Goal: Transaction & Acquisition: Purchase product/service

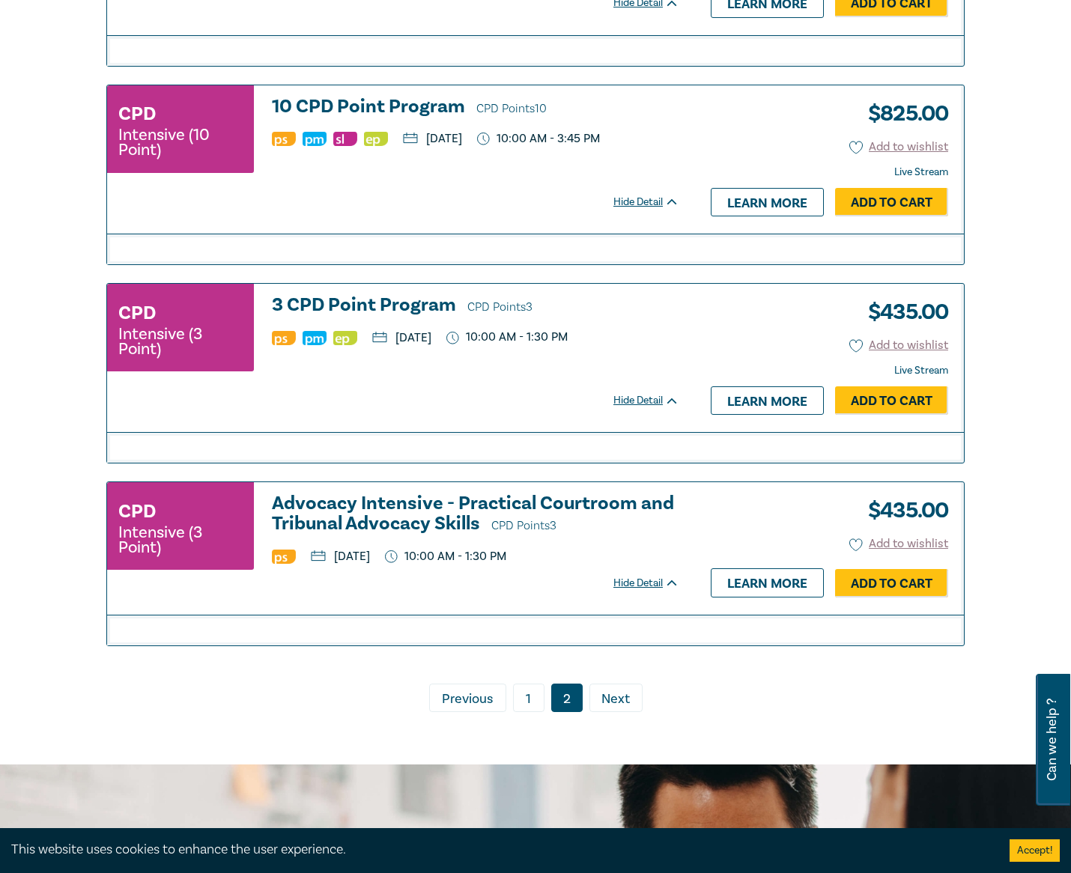
scroll to position [2077, 0]
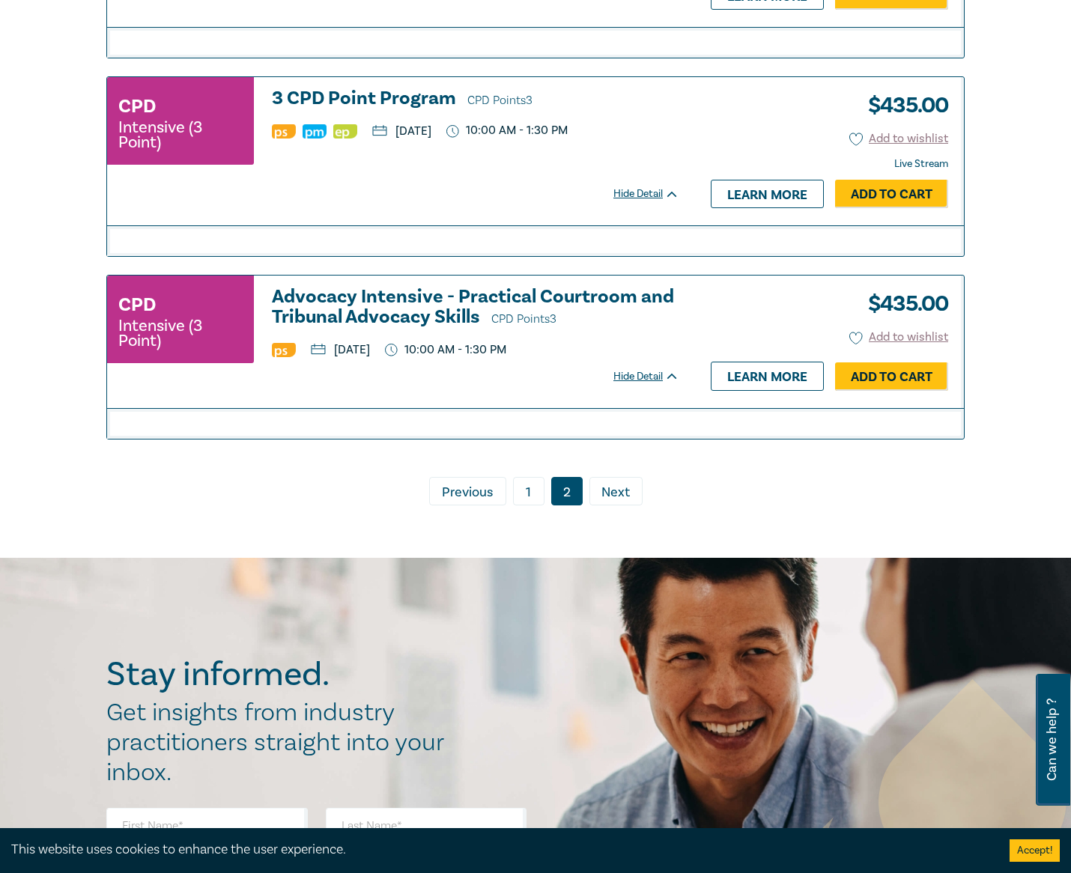
click at [535, 505] on link "1" at bounding box center [528, 491] width 31 height 28
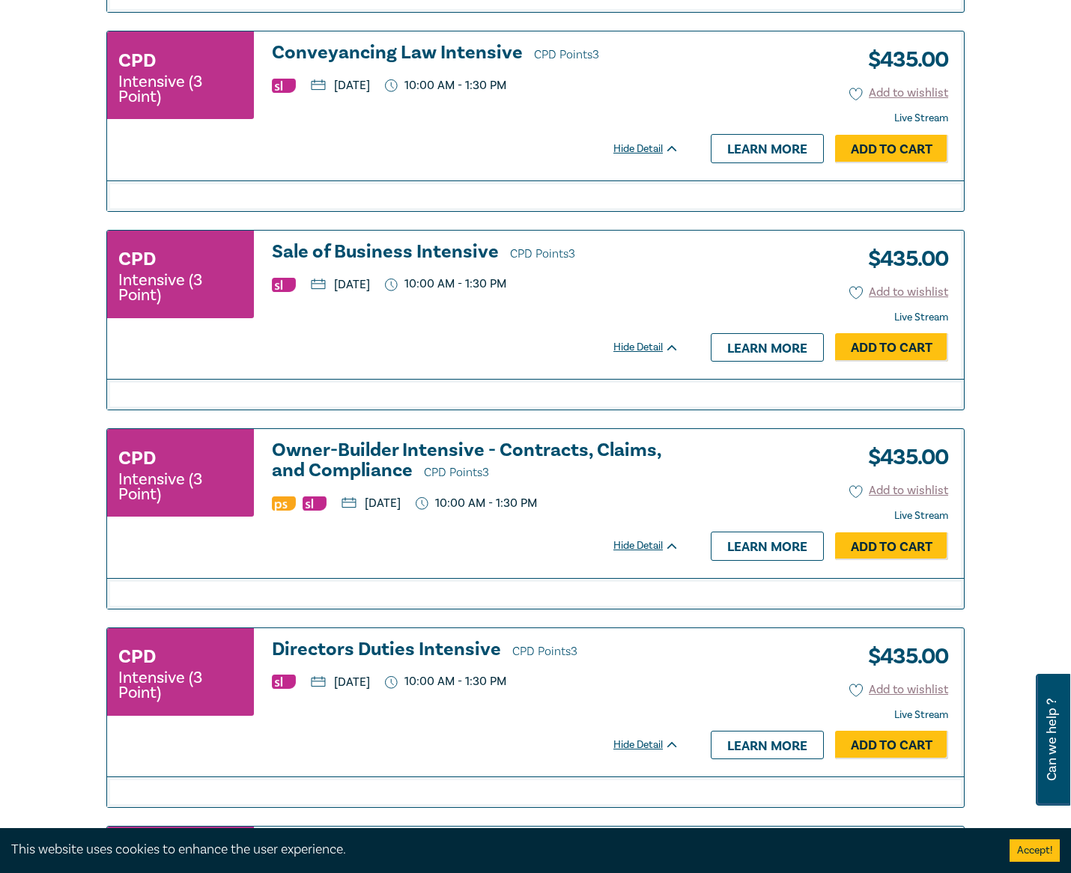
click at [466, 657] on h3 "Directors Duties Intensive CPD Points 3" at bounding box center [475, 651] width 407 height 22
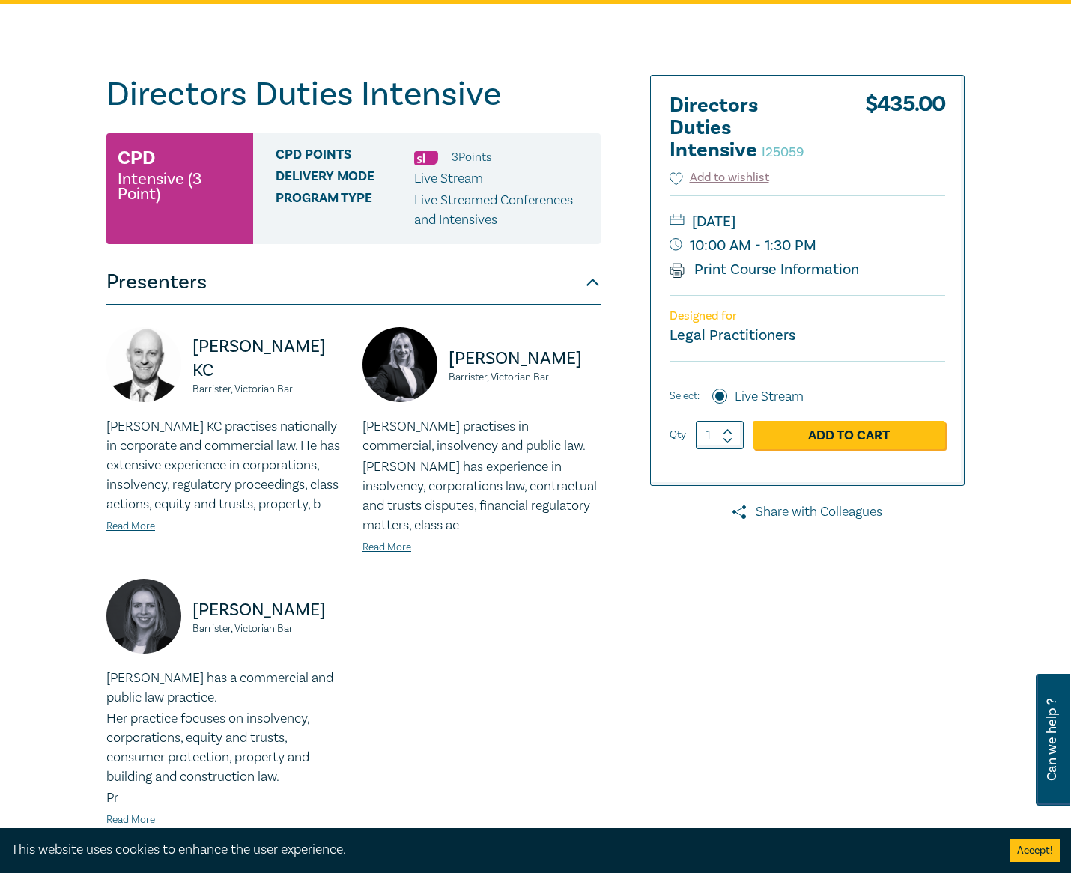
scroll to position [449, 0]
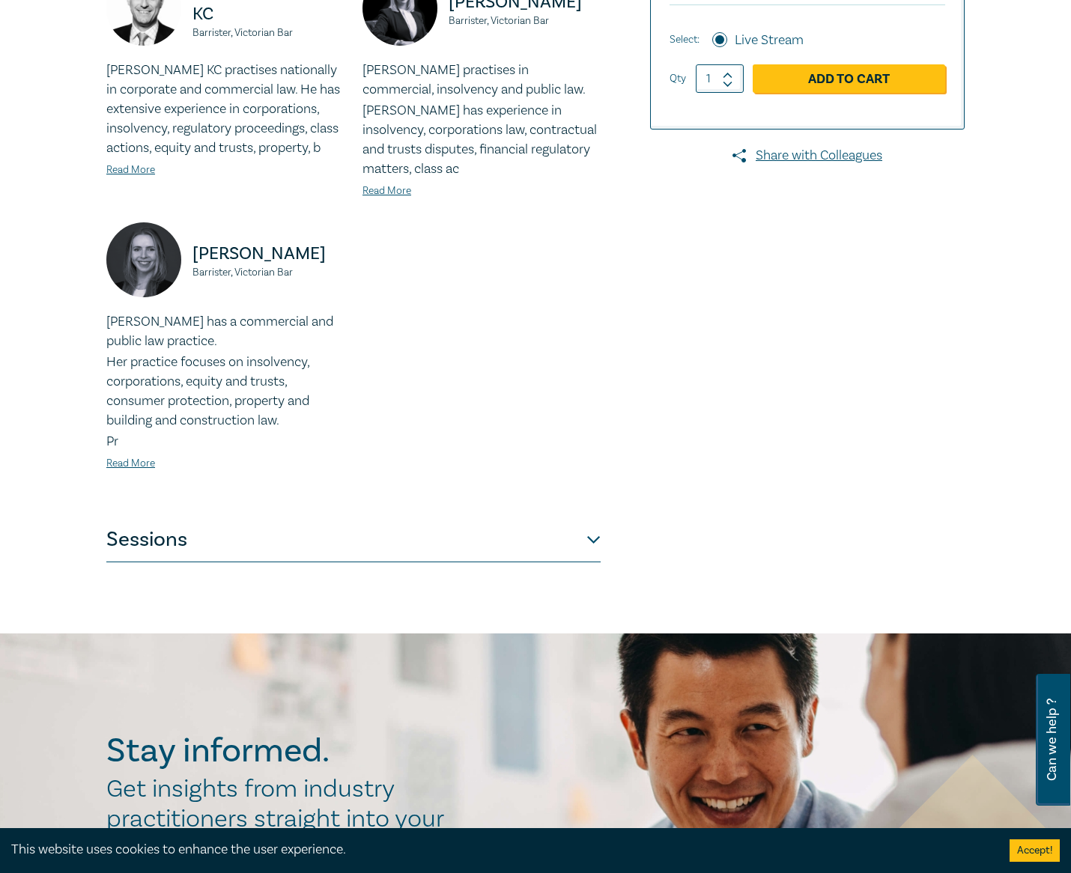
click at [541, 543] on button "Sessions" at bounding box center [353, 539] width 494 height 45
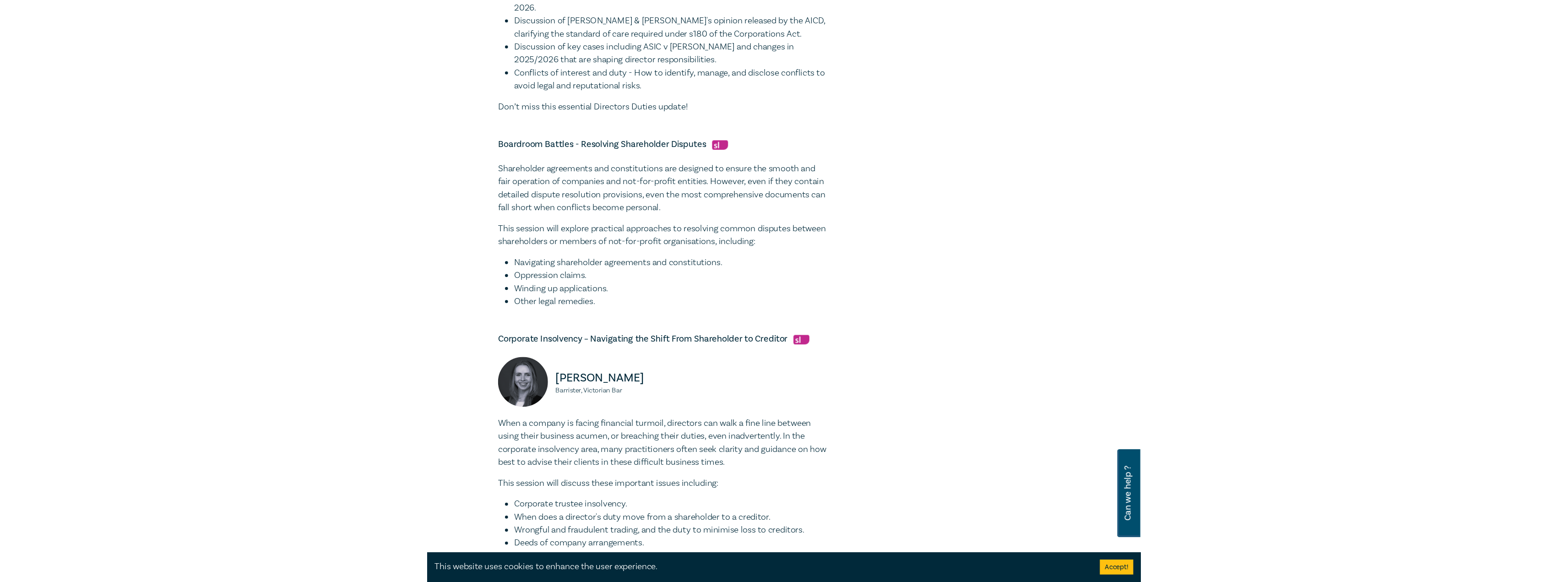
scroll to position [687, 0]
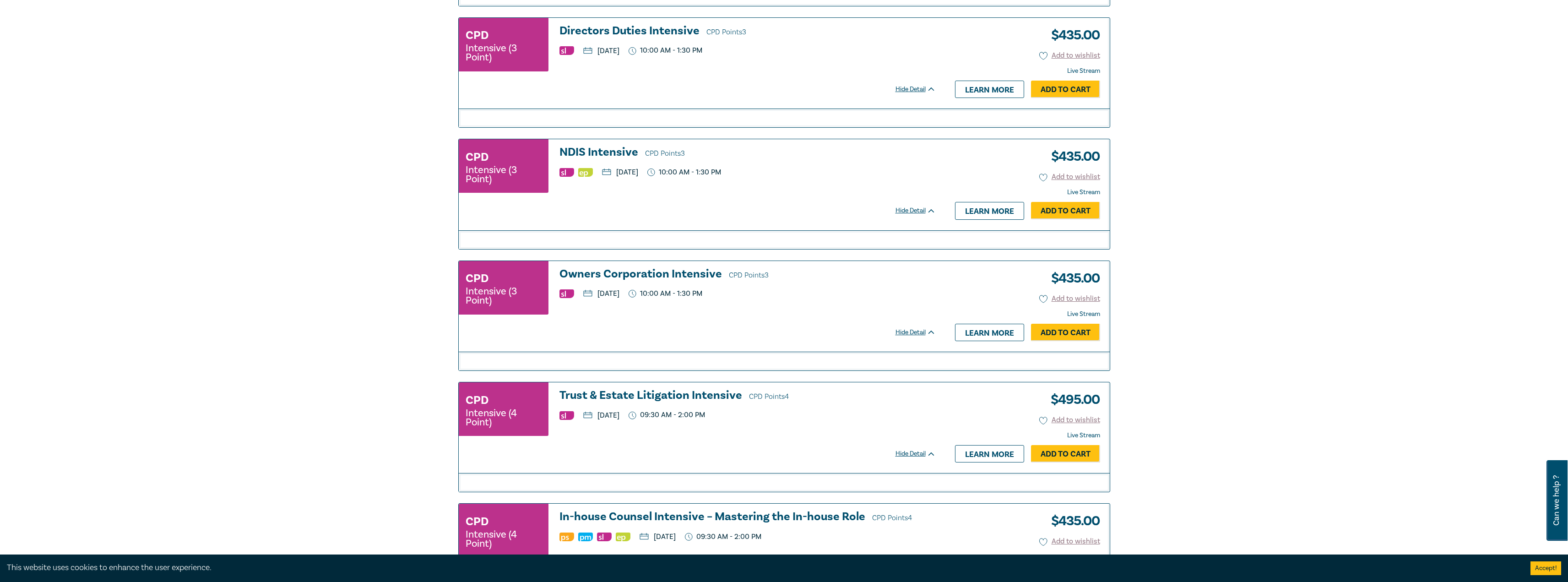
scroll to position [1911, 0]
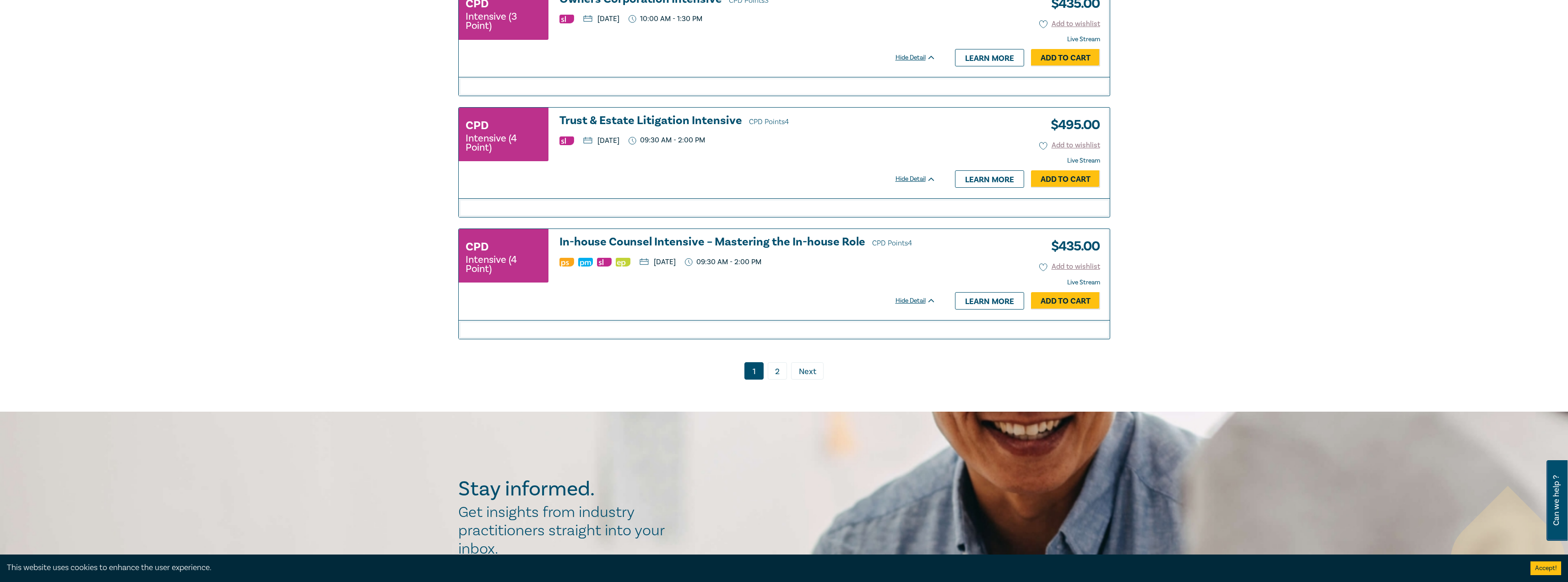
drag, startPoint x: 764, startPoint y: 380, endPoint x: 769, endPoint y: 380, distance: 5.0
click at [768, 380] on ul "1 2 › Next" at bounding box center [784, 370] width 652 height 17
click at [773, 379] on link "2" at bounding box center [777, 370] width 19 height 17
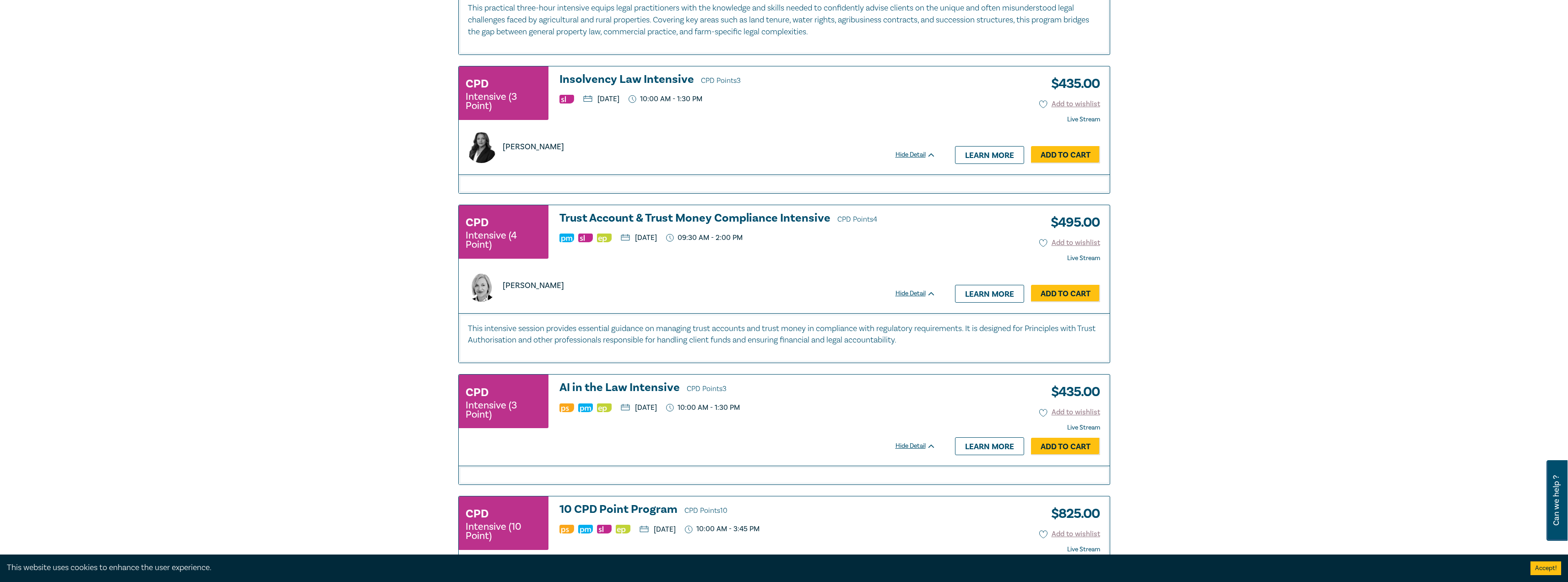
scroll to position [674, 0]
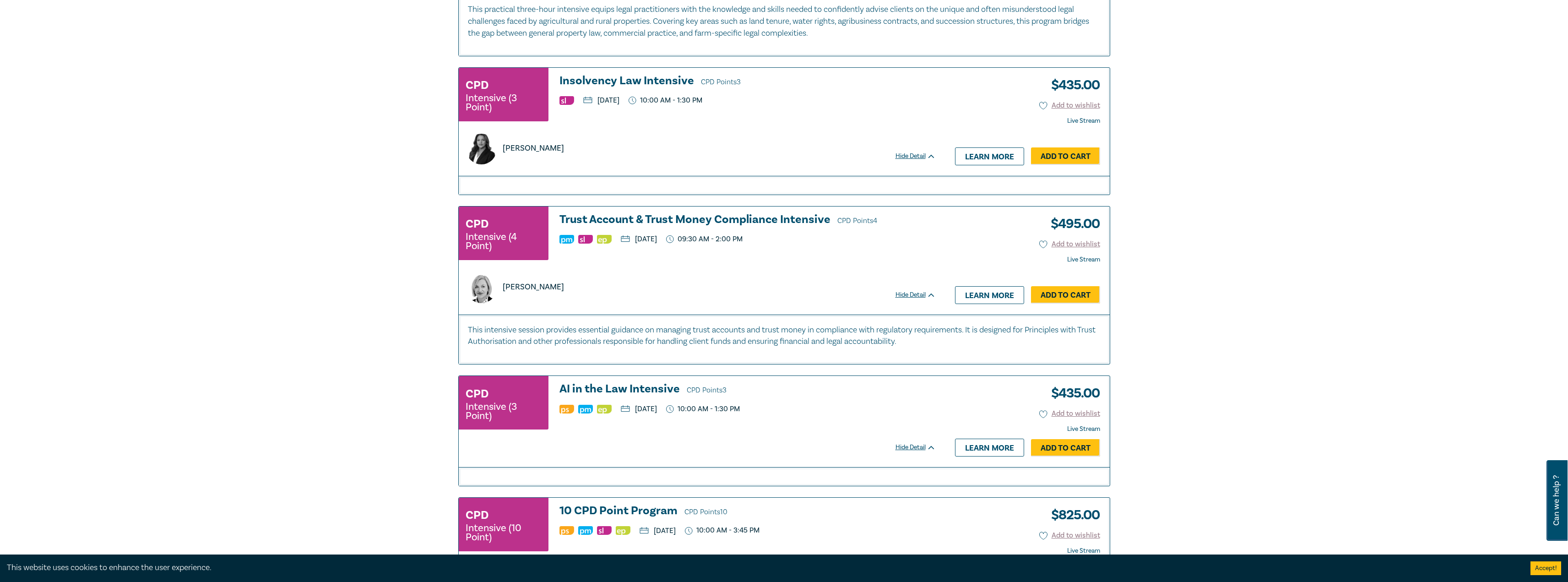
click at [639, 389] on h3 "AI in the Law Intensive CPD Points 3" at bounding box center [748, 389] width 377 height 13
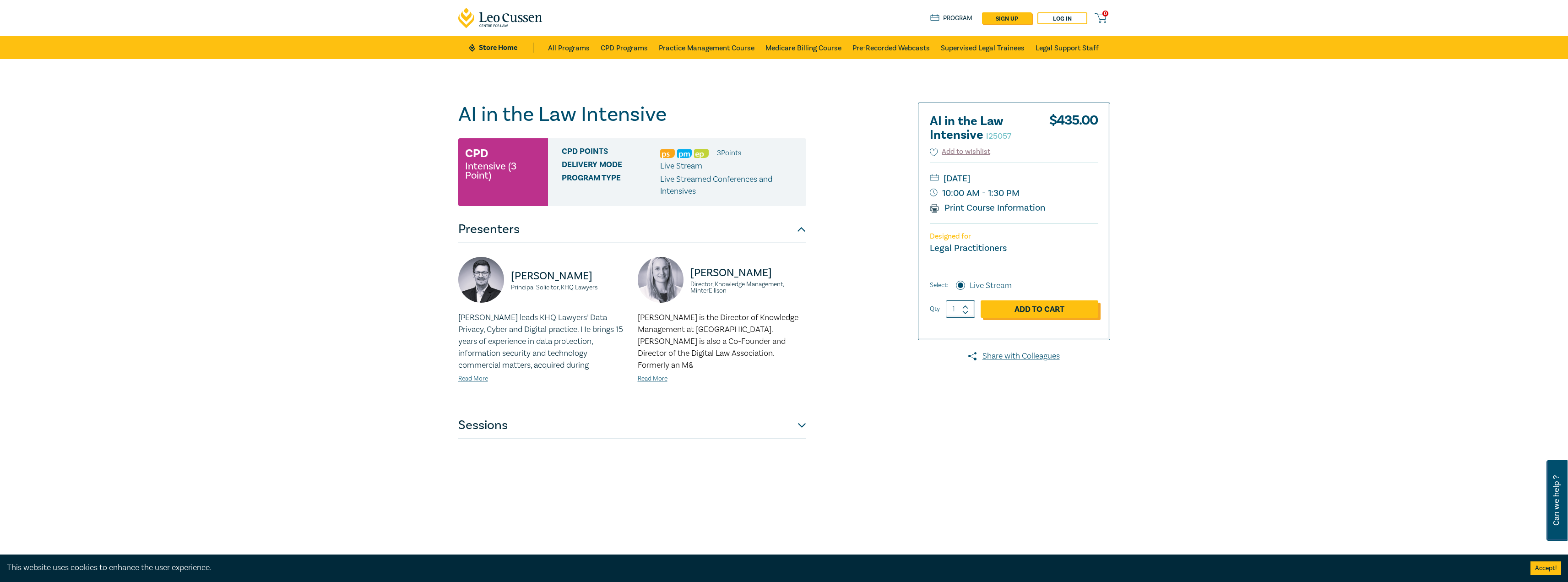
click at [1040, 308] on link "Add to Cart" at bounding box center [1039, 309] width 117 height 17
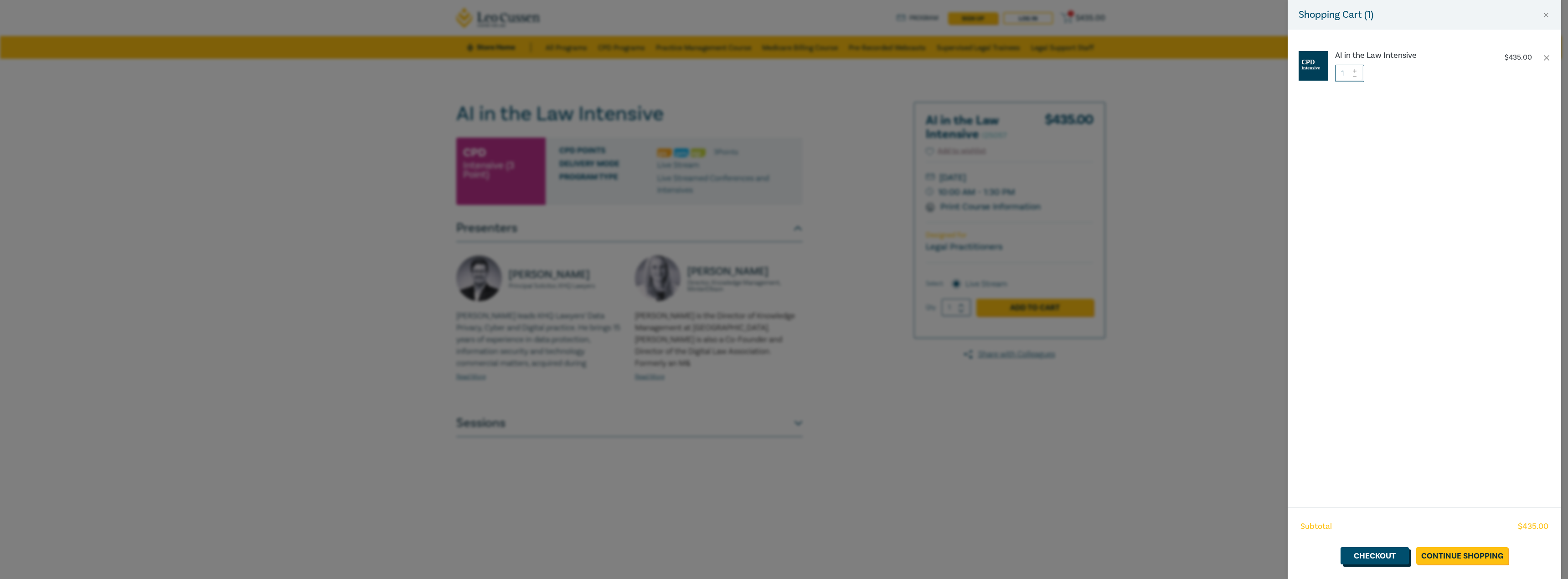
click at [1387, 558] on link "Checkout" at bounding box center [1374, 555] width 68 height 17
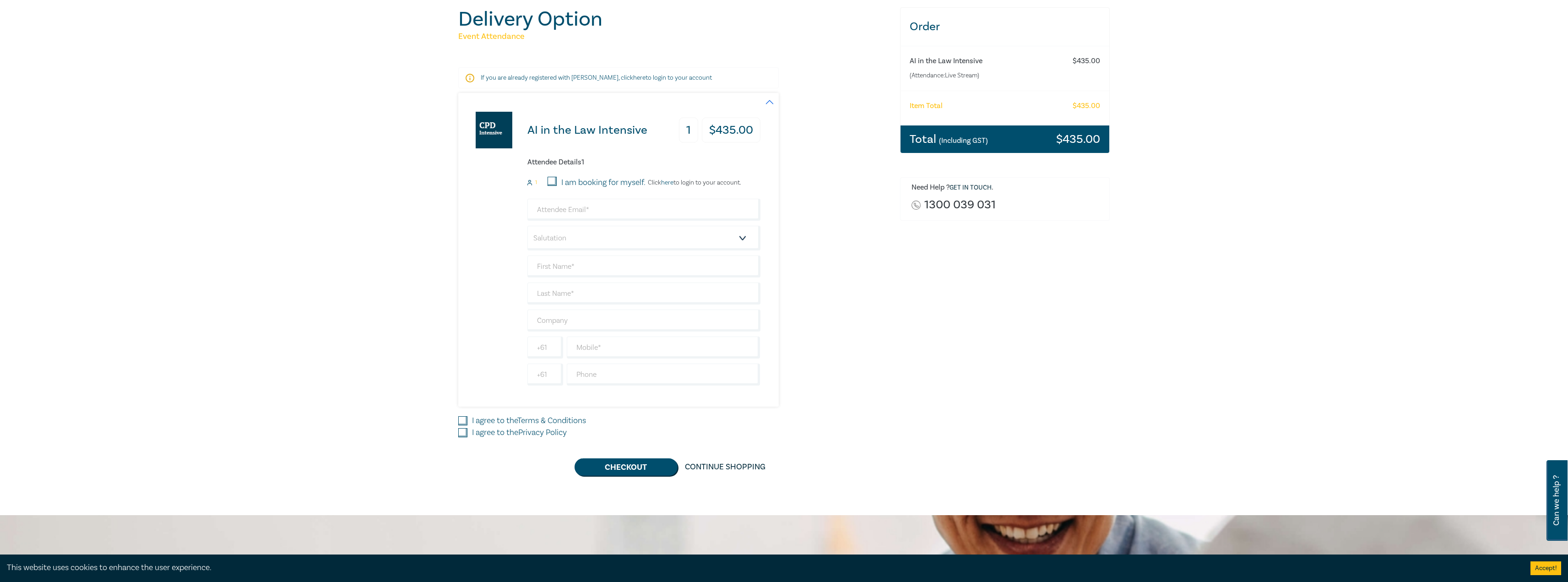
scroll to position [92, 0]
click at [586, 209] on input "email" at bounding box center [644, 209] width 233 height 22
drag, startPoint x: 856, startPoint y: 260, endPoint x: 858, endPoint y: 271, distance: 11.2
click at [856, 260] on div "AI in the Law Intensive 1 $ 435.00 Attendee Details 1 1 I am booking for myself…" at bounding box center [674, 249] width 431 height 314
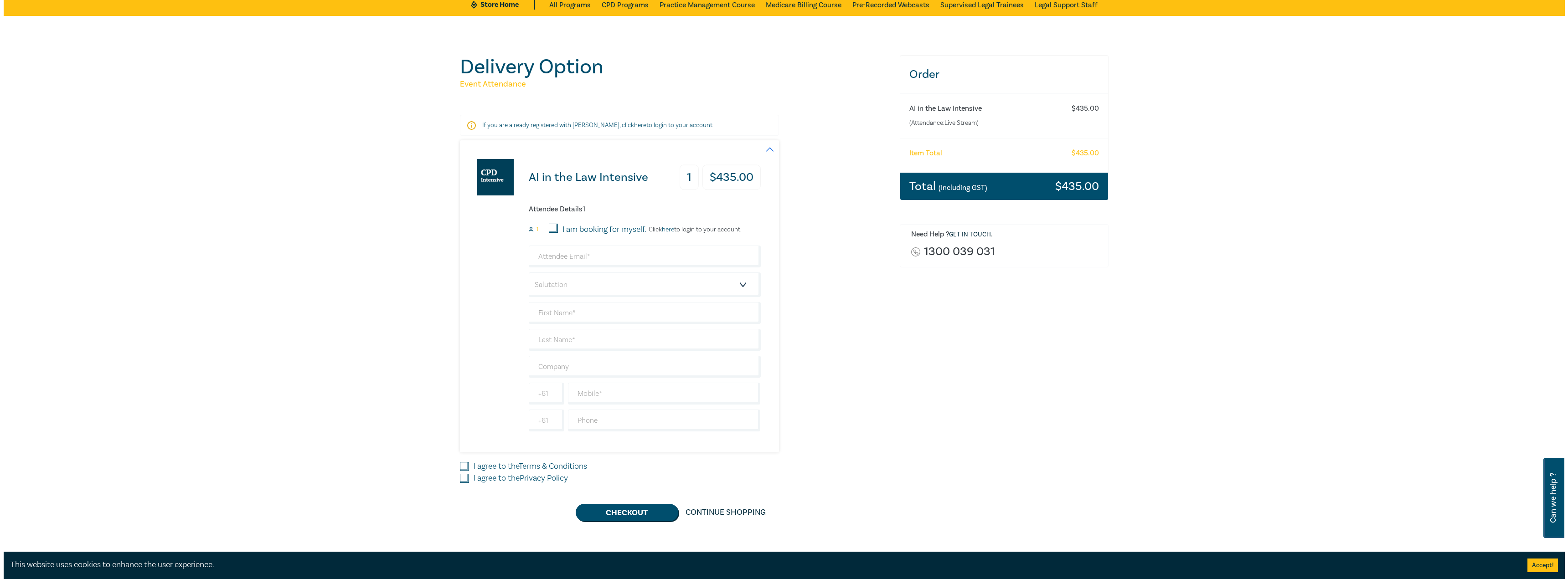
scroll to position [0, 0]
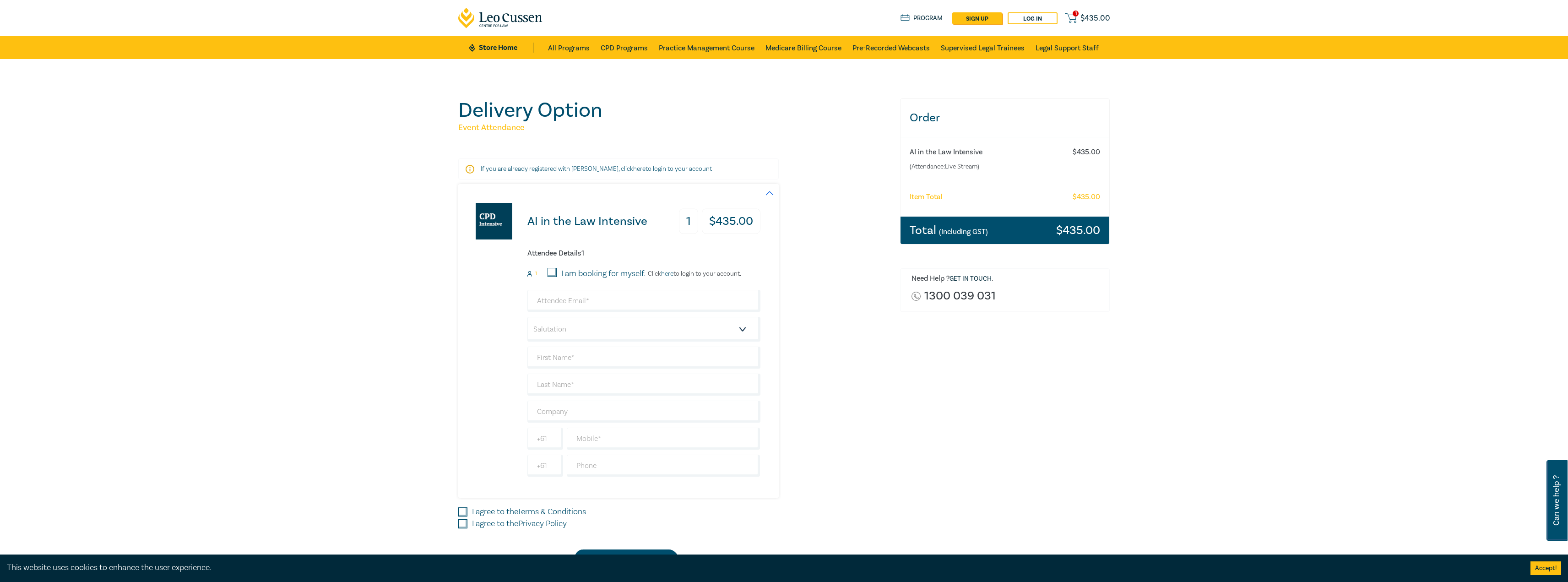
click at [678, 169] on p "If you are already registered with Leo Cussen, click here to login to your acco…" at bounding box center [618, 169] width 276 height 9
click at [633, 169] on link "here" at bounding box center [639, 169] width 12 height 8
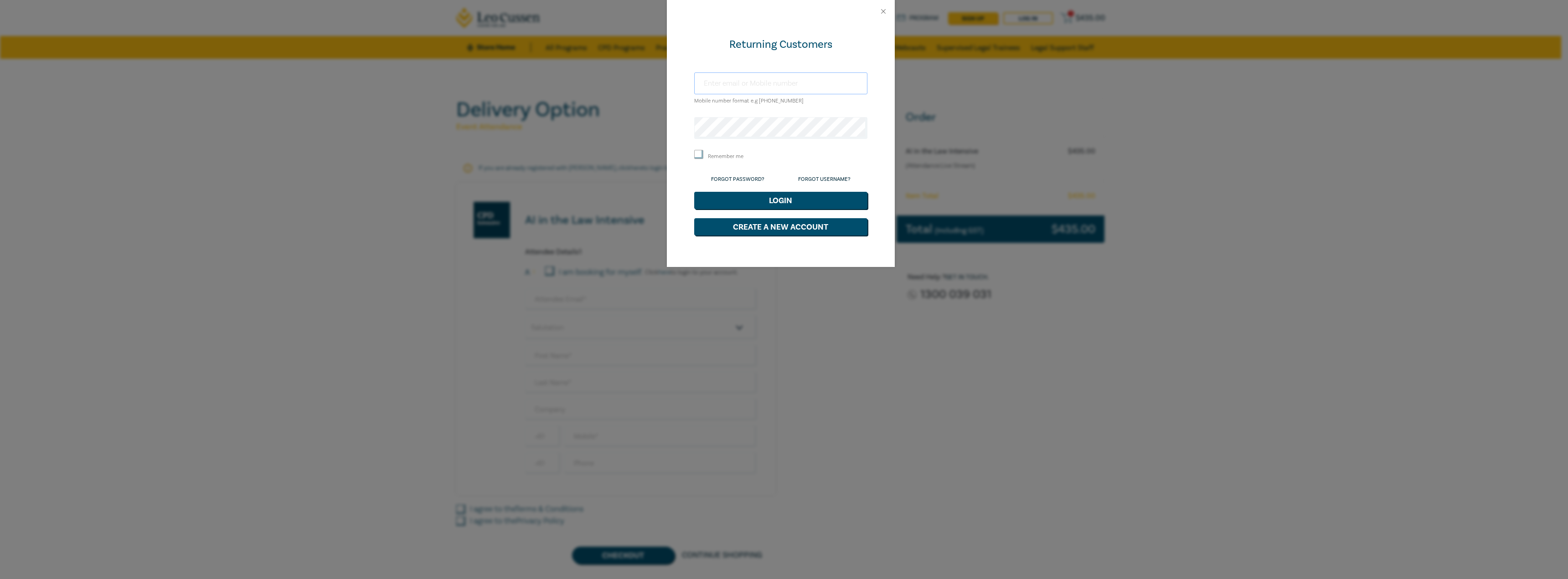
type input "[EMAIL_ADDRESS][DOMAIN_NAME]"
click at [785, 201] on button "Login" at bounding box center [780, 200] width 173 height 17
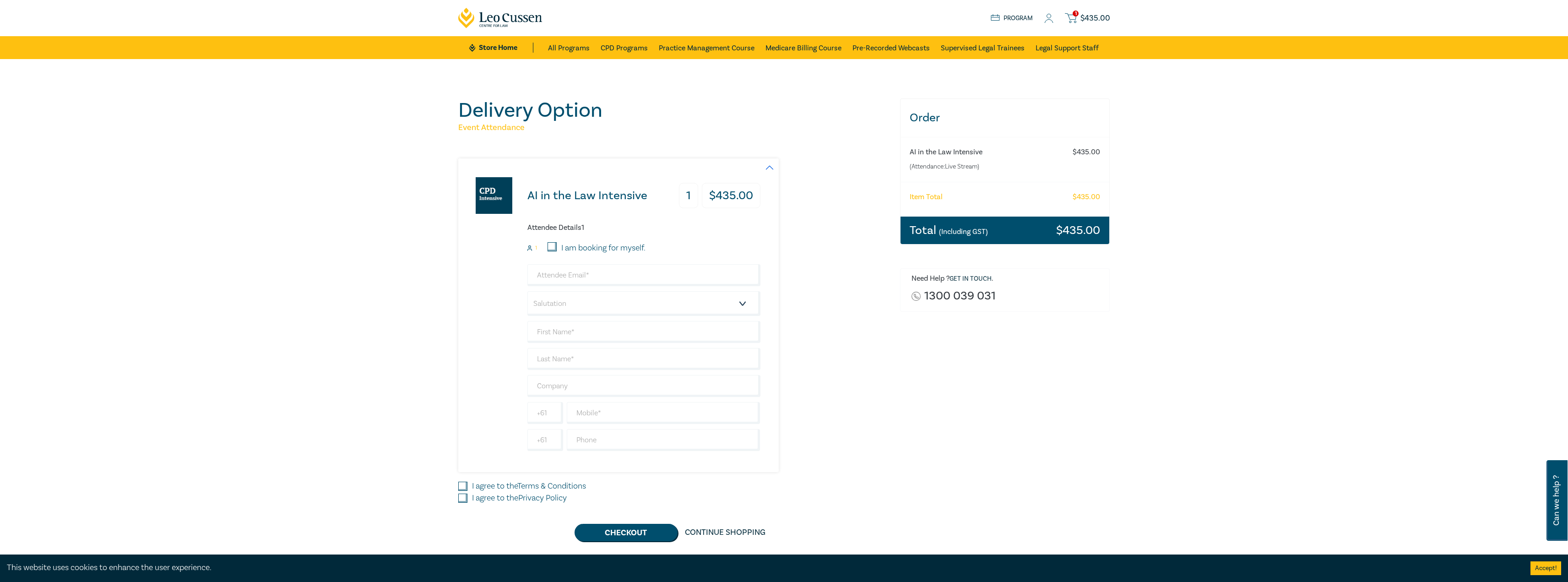
scroll to position [46, 0]
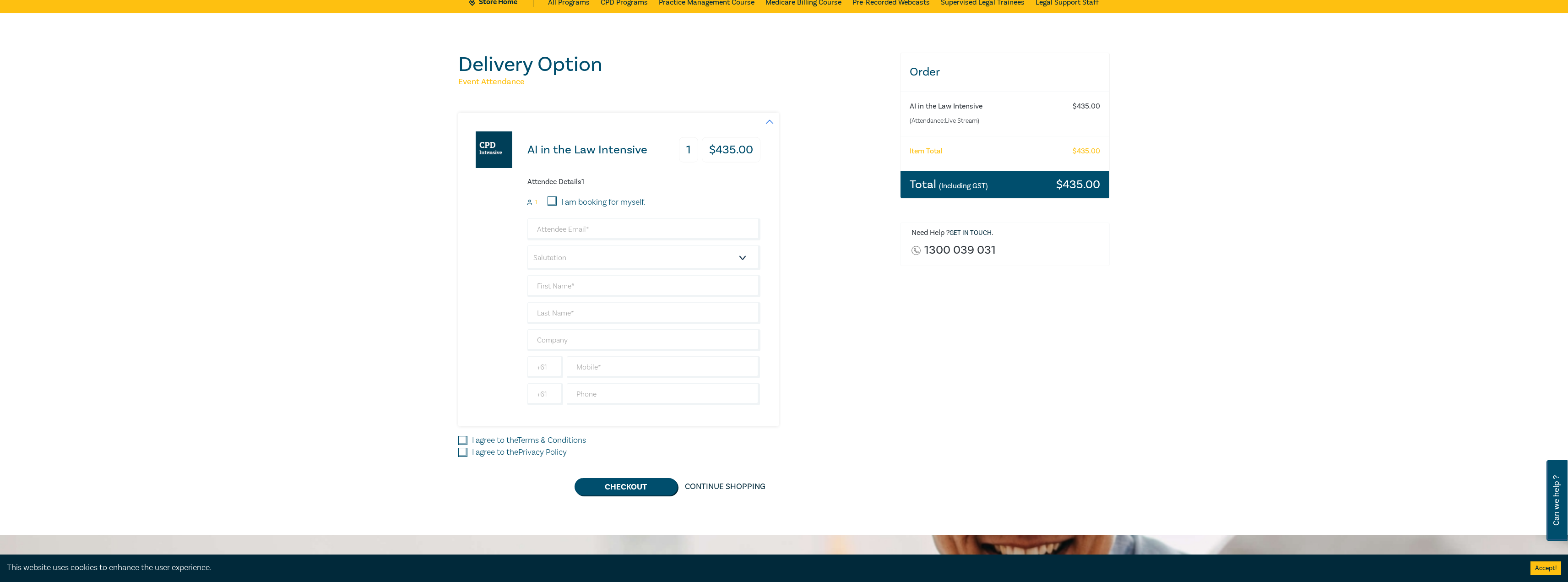
drag, startPoint x: 553, startPoint y: 201, endPoint x: 570, endPoint y: 201, distance: 17.0
click at [553, 201] on input "I am booking for myself." at bounding box center [552, 201] width 9 height 9
checkbox input "true"
type input "[EMAIL_ADDRESS][DOMAIN_NAME]"
type input "[PERSON_NAME]"
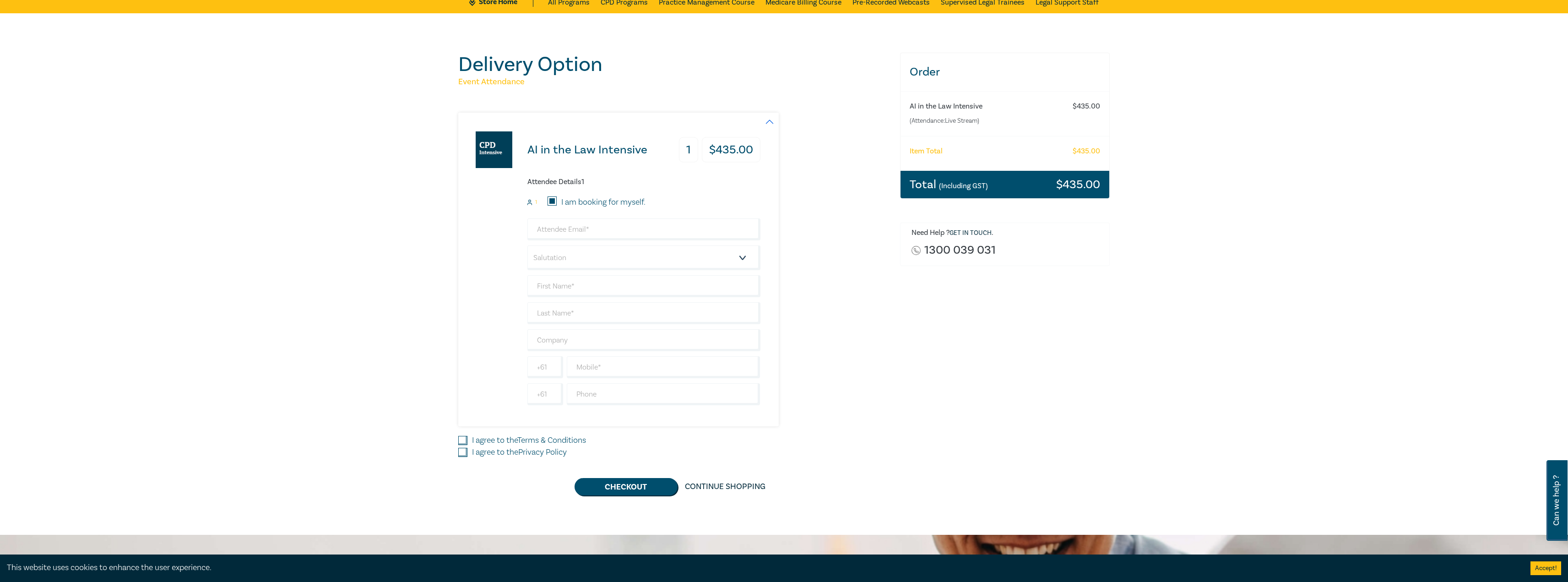
type input "[PERSON_NAME]"
type input "[PERSON_NAME] Centre for Law"
type input "421258751"
click at [463, 440] on input "I agree to the Terms & Conditions" at bounding box center [463, 440] width 9 height 9
checkbox input "true"
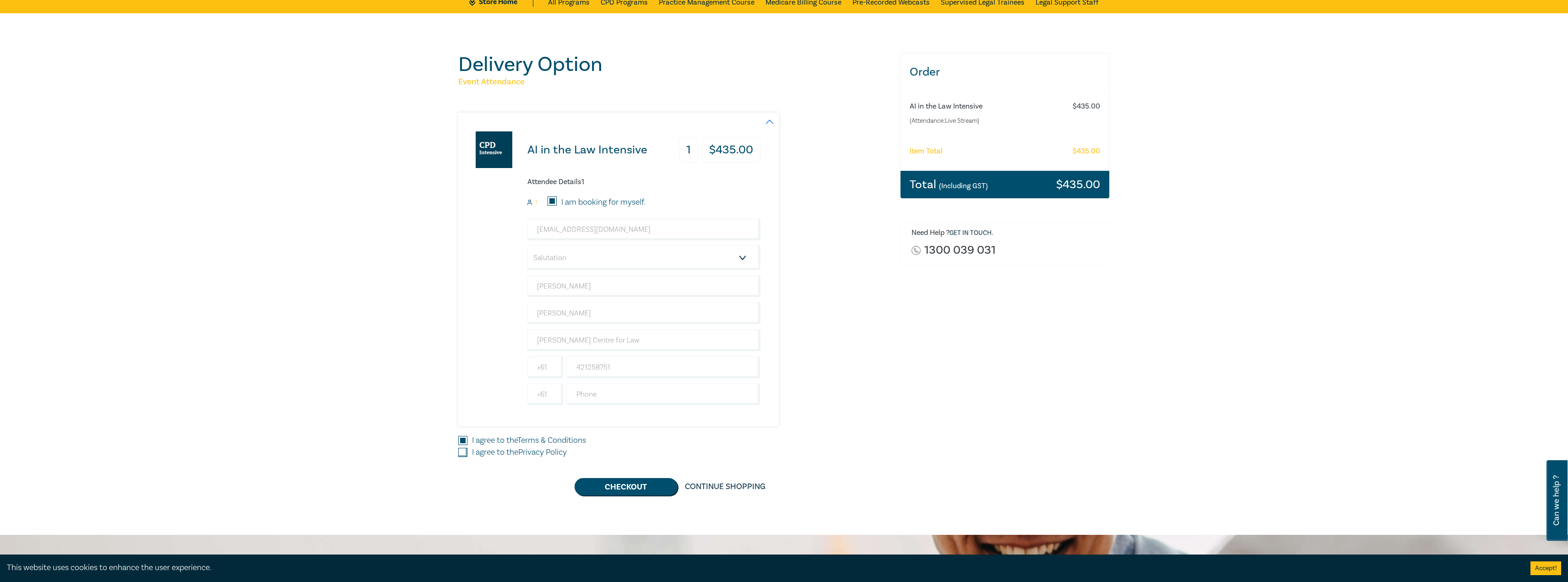
click at [463, 455] on input "I agree to the Privacy Policy" at bounding box center [463, 452] width 9 height 9
checkbox input "true"
click at [628, 486] on button "Checkout" at bounding box center [626, 487] width 103 height 17
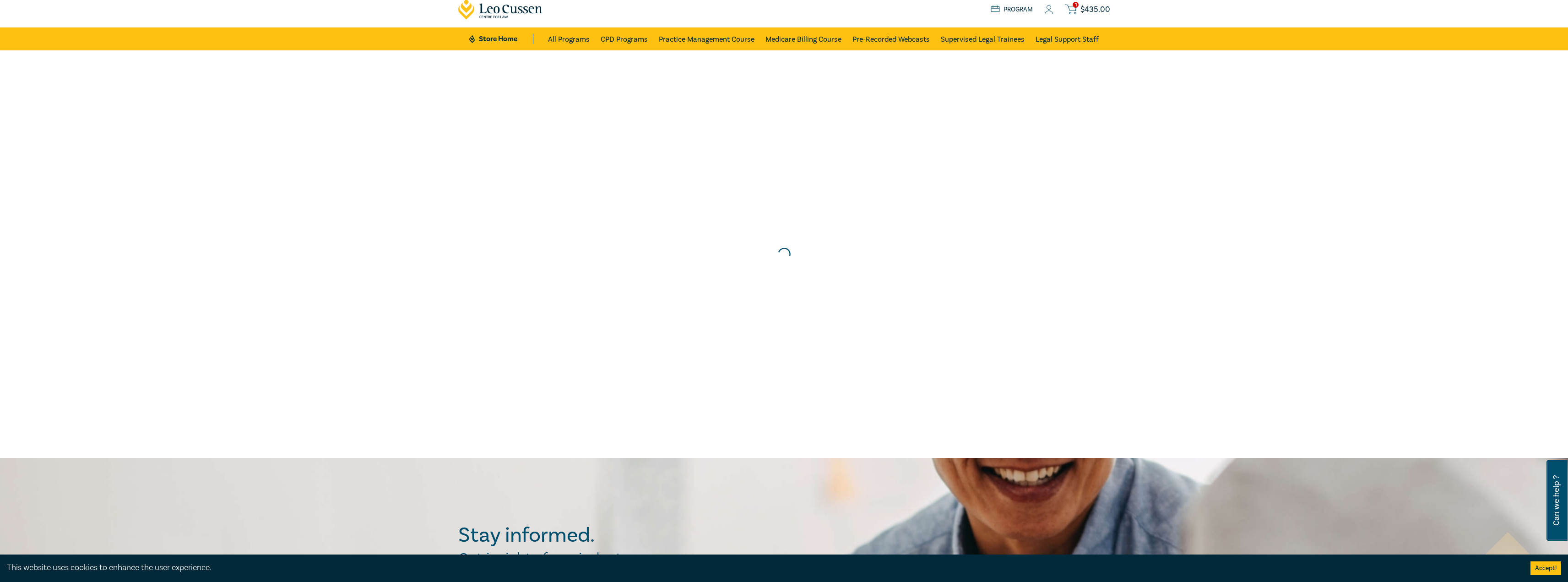
scroll to position [0, 0]
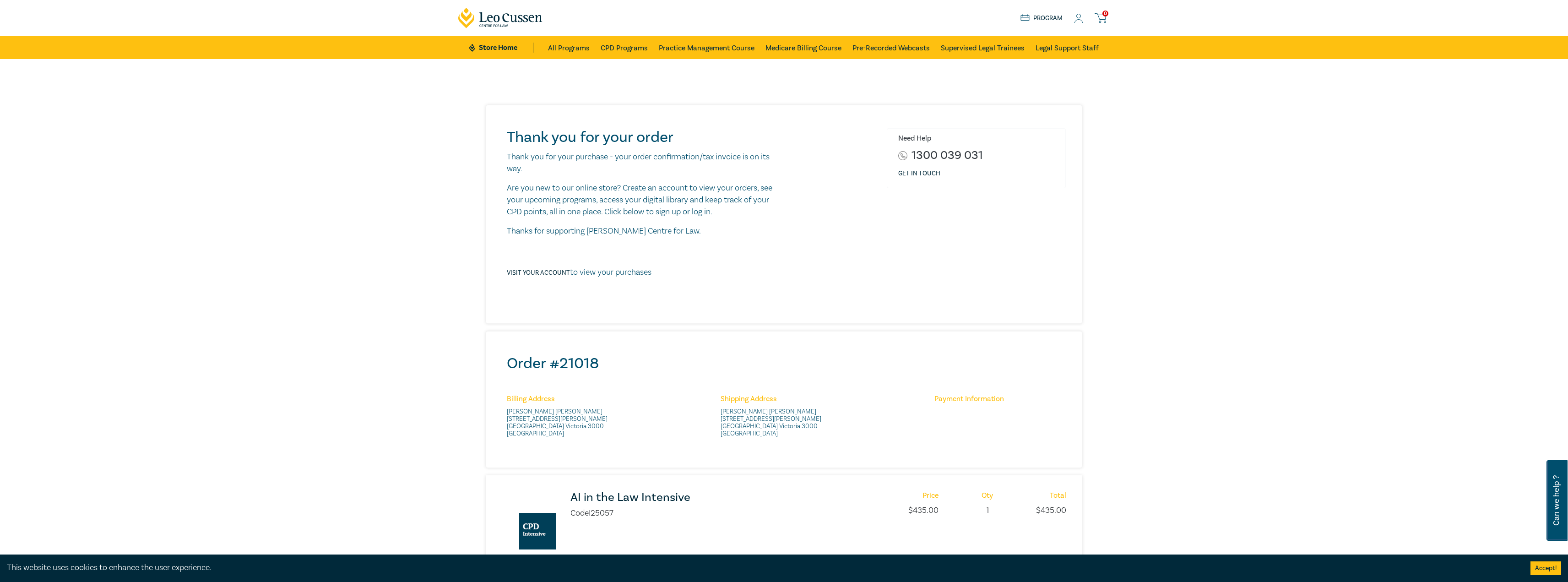
click at [1077, 18] on icon at bounding box center [1078, 18] width 9 height 10
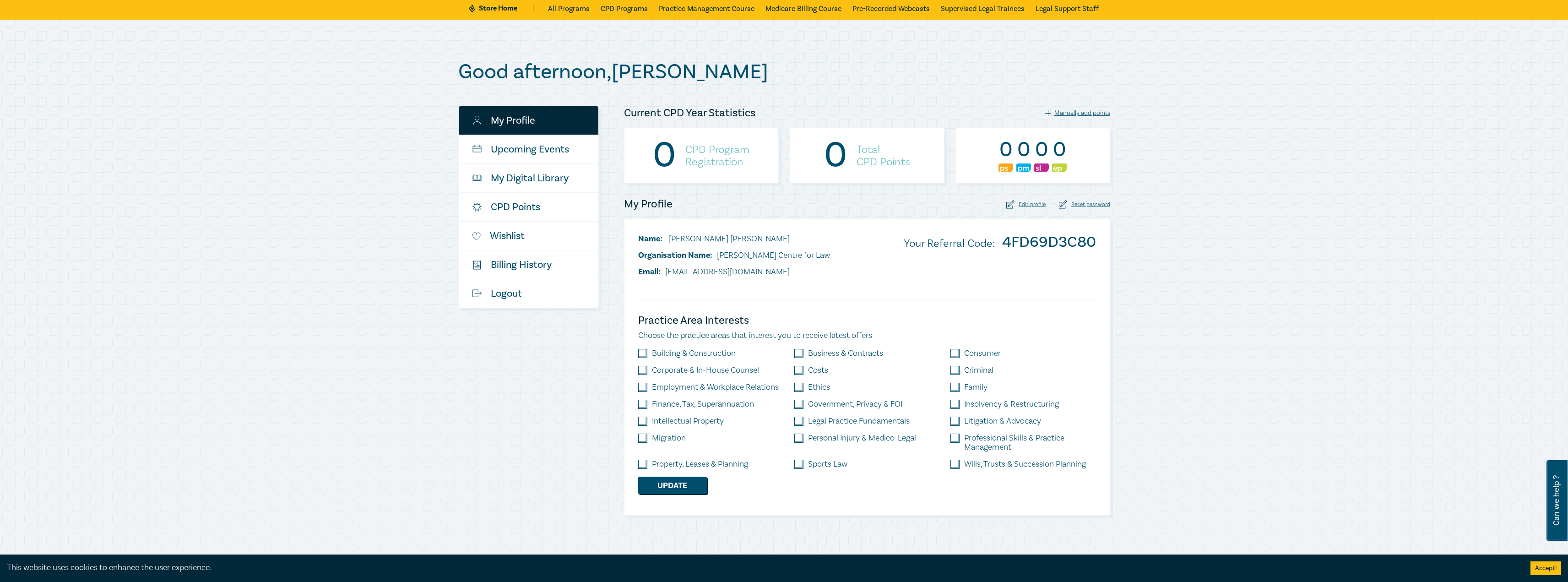
scroll to position [92, 0]
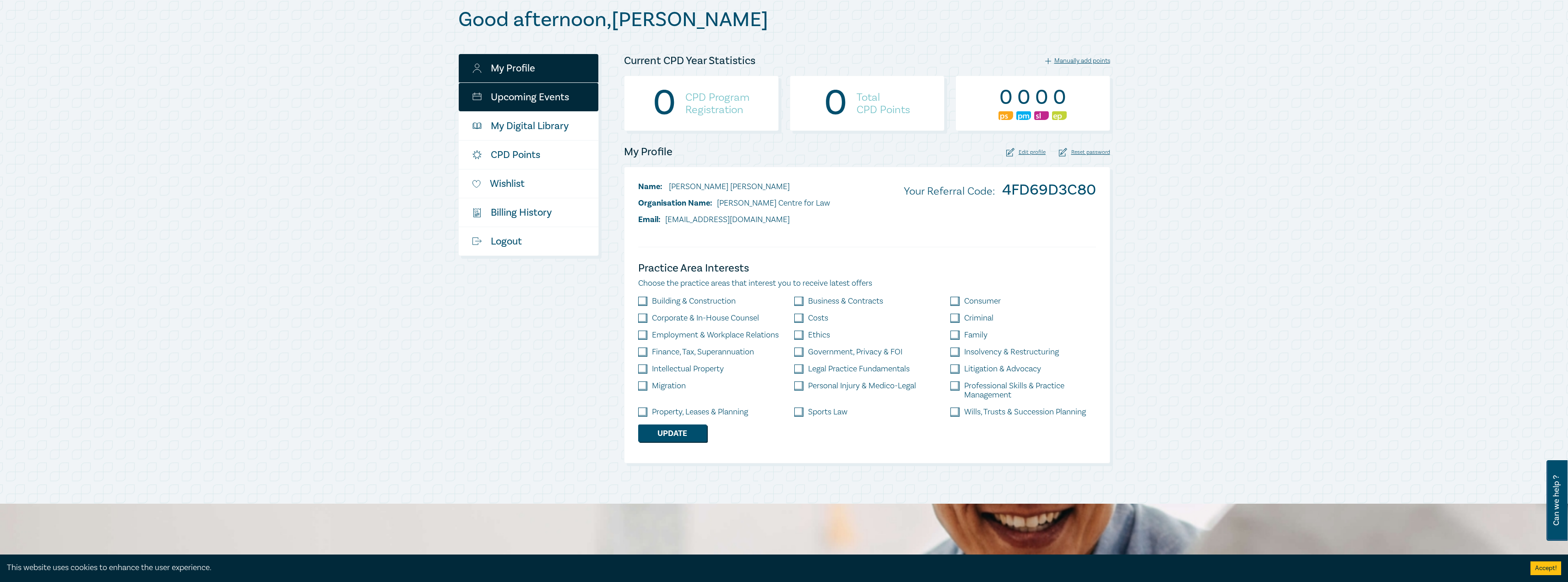
click at [539, 101] on link "Upcoming Events" at bounding box center [528, 97] width 139 height 28
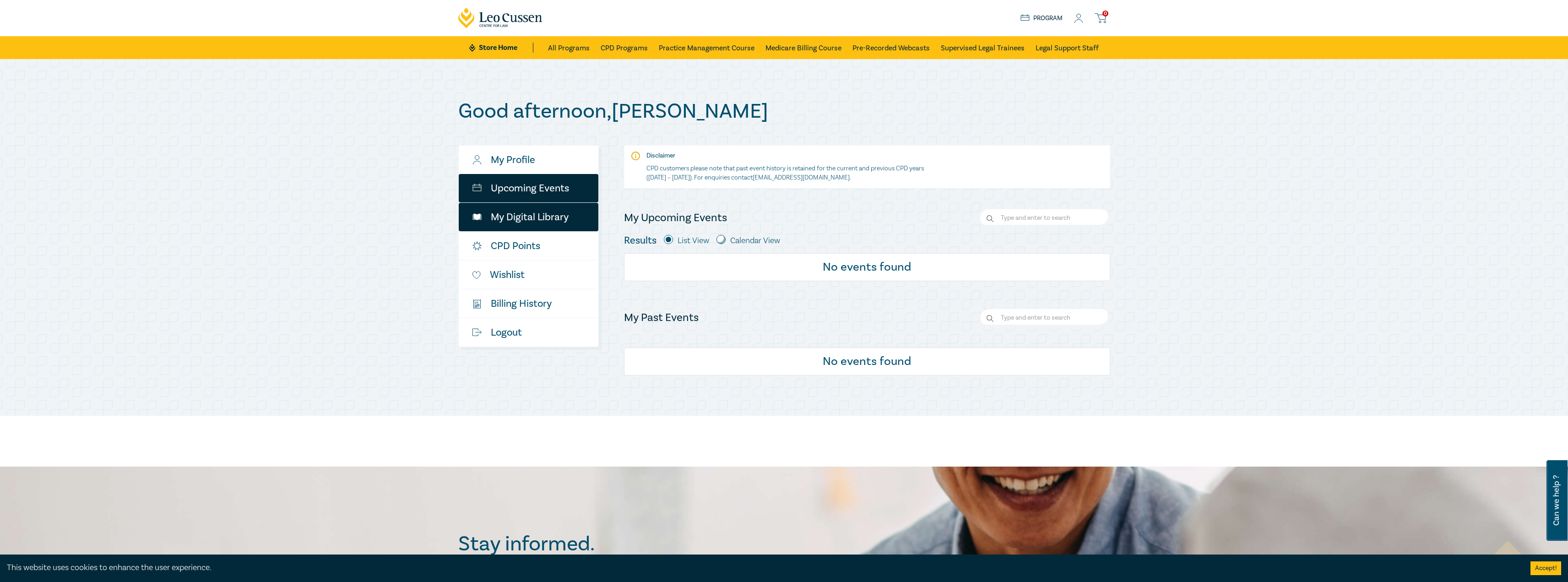
click at [546, 215] on link "My Digital Library" at bounding box center [528, 217] width 139 height 28
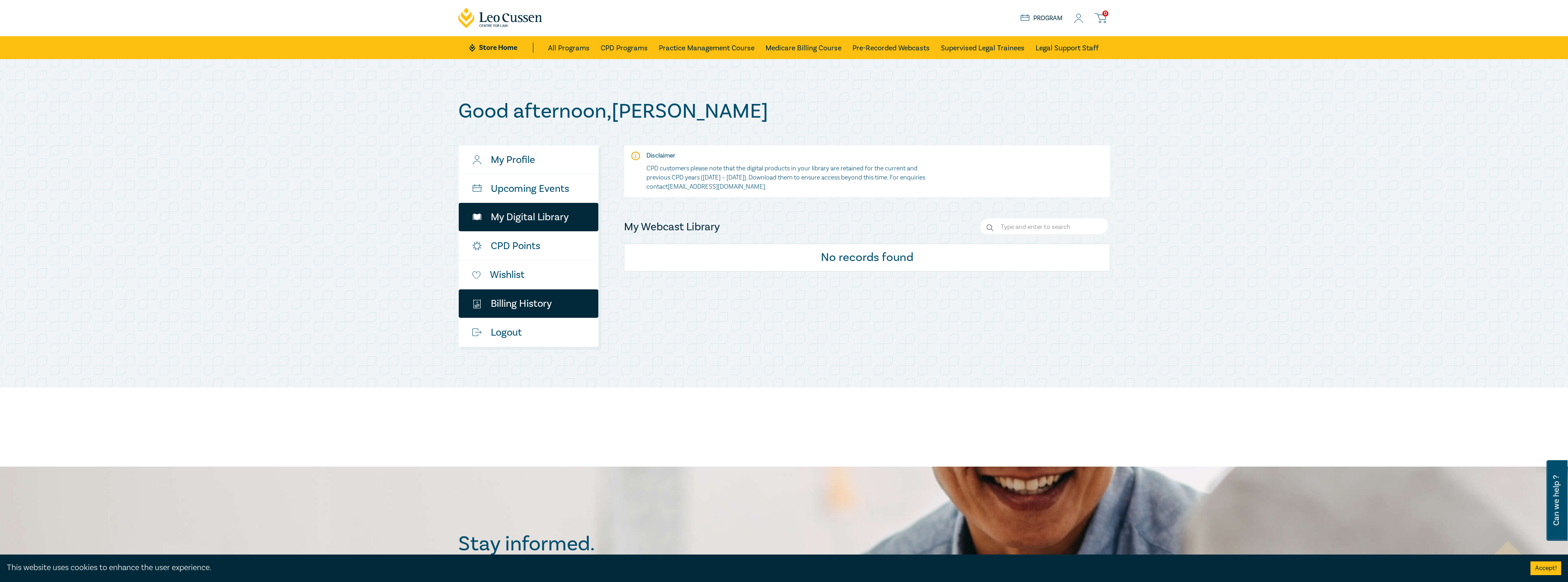
click at [520, 300] on link "$ Billing History" at bounding box center [528, 303] width 139 height 28
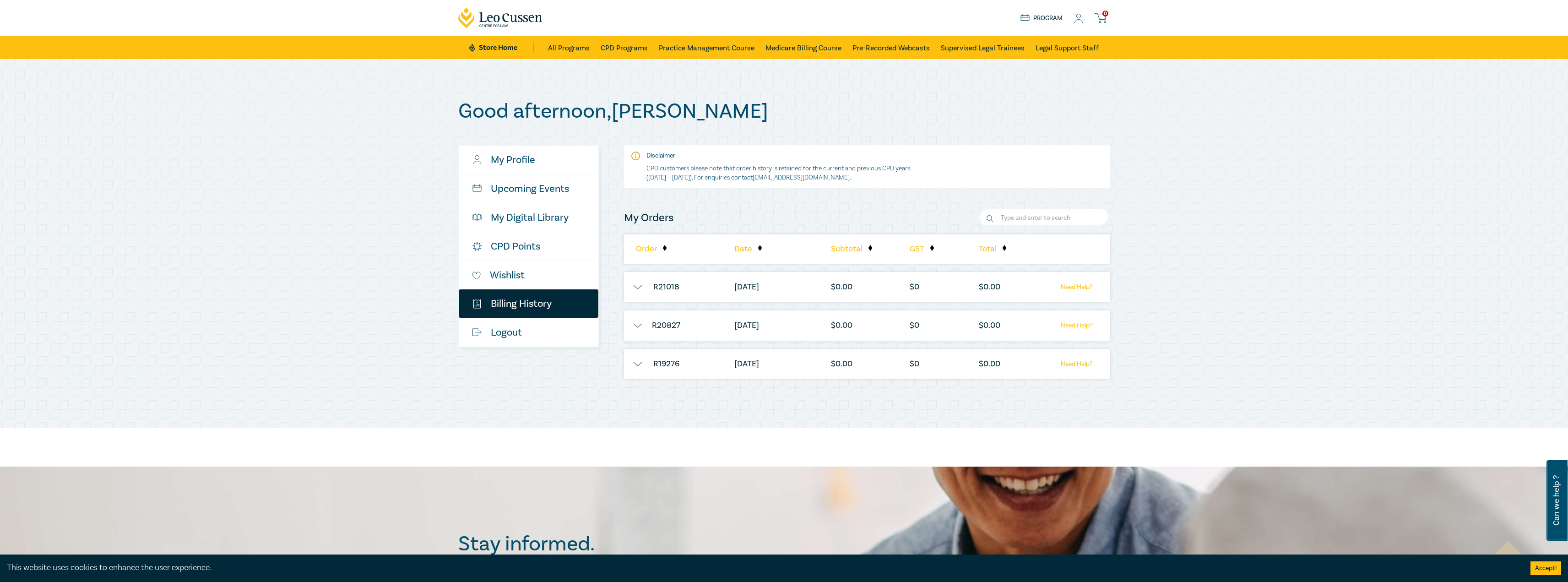
drag, startPoint x: 646, startPoint y: 322, endPoint x: 641, endPoint y: 325, distance: 5.8
click at [641, 325] on button "button" at bounding box center [638, 325] width 28 height 9
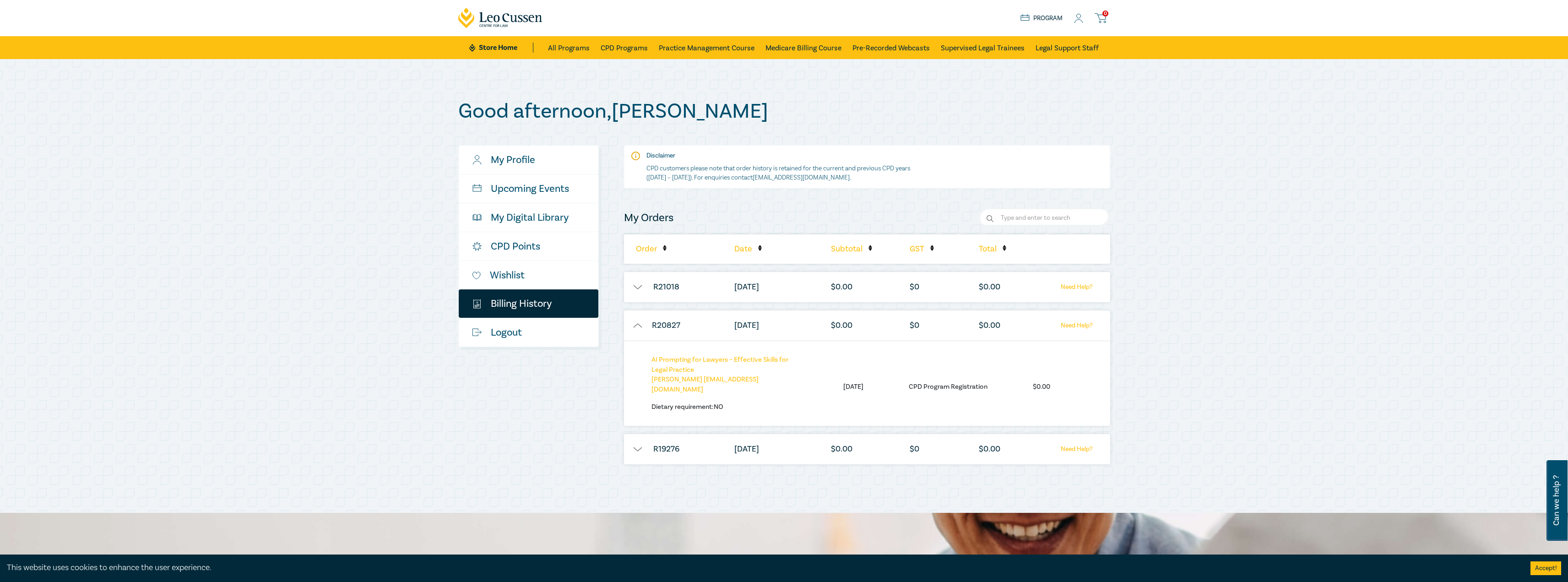
click at [637, 324] on button "button" at bounding box center [638, 325] width 28 height 9
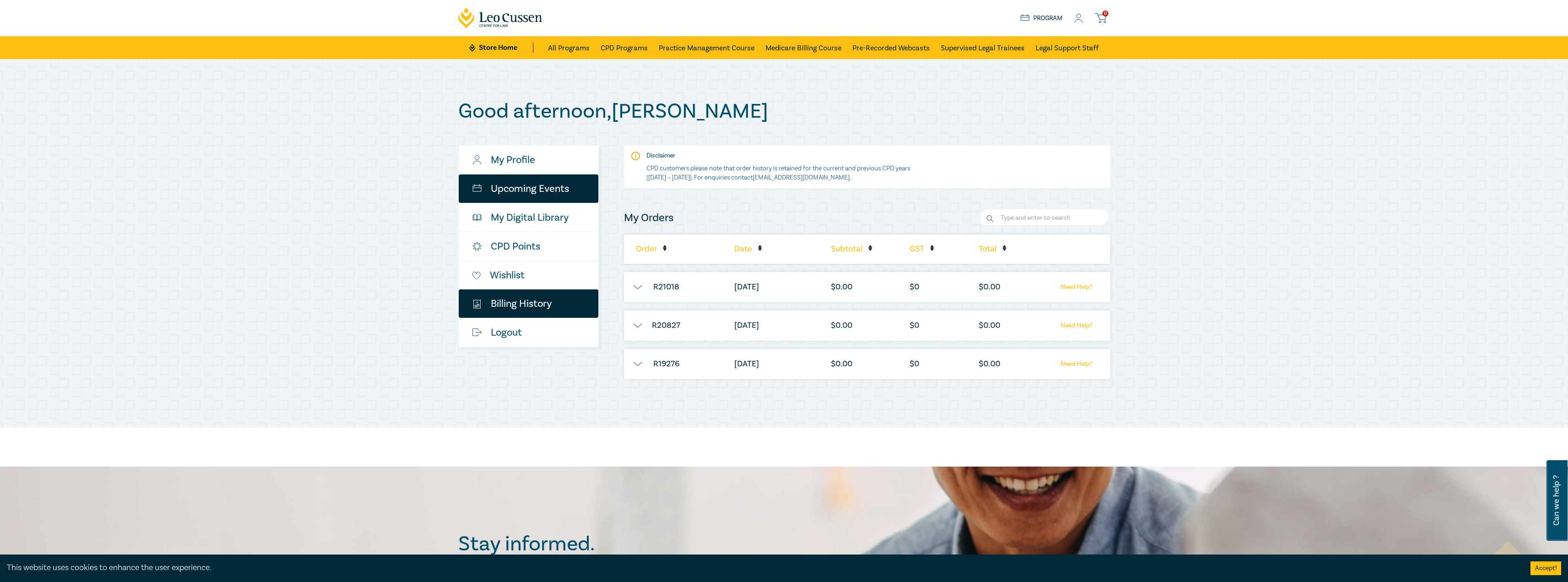
click at [551, 186] on link "Upcoming Events" at bounding box center [528, 188] width 139 height 28
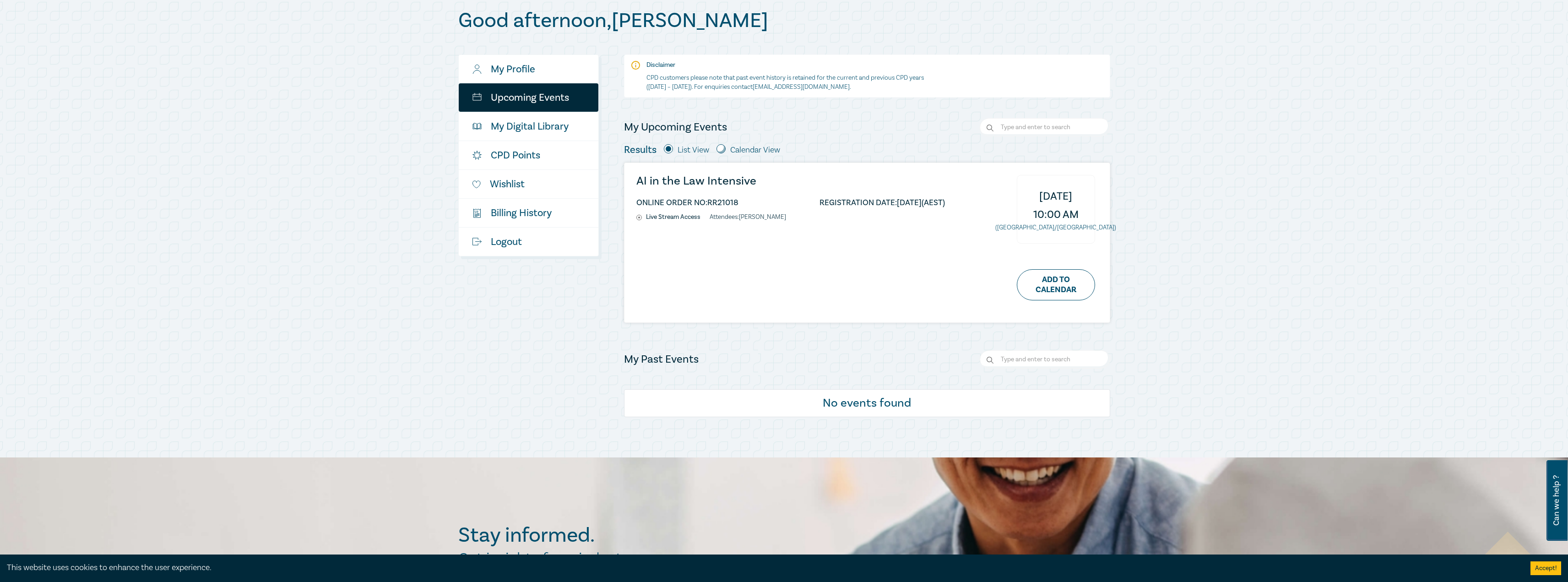
scroll to position [92, 0]
click at [509, 209] on link "$ Billing History" at bounding box center [528, 212] width 139 height 28
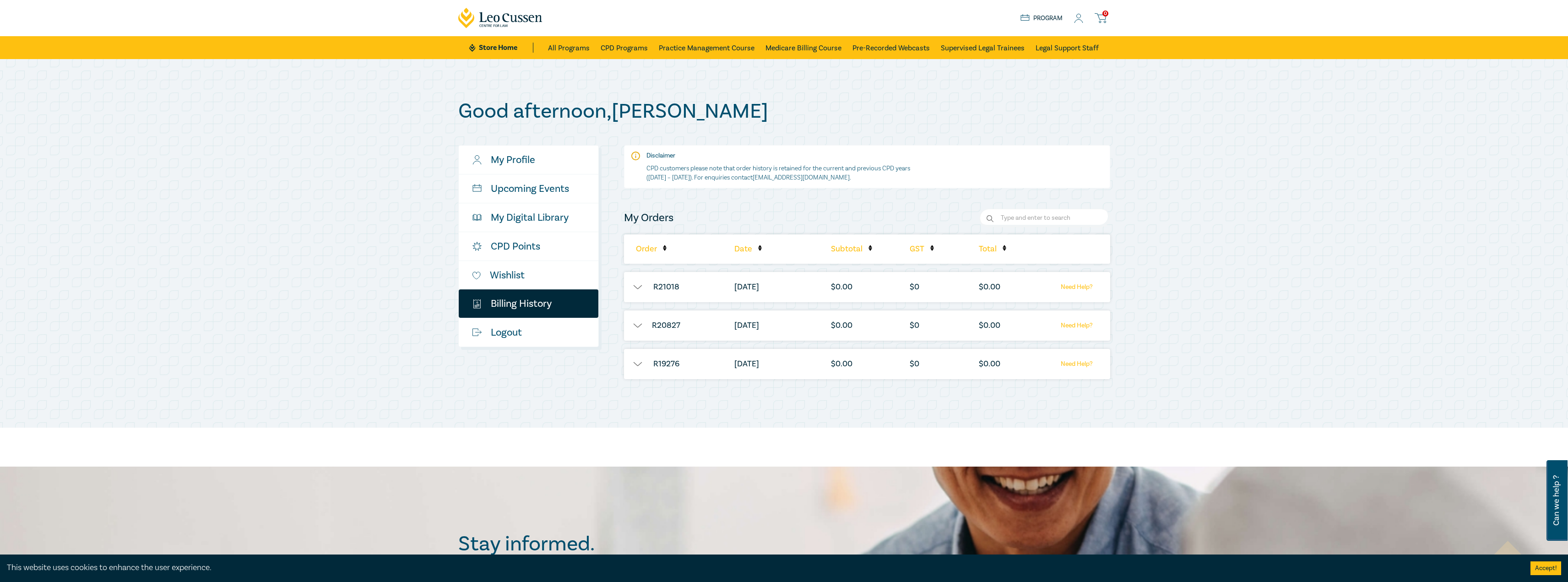
click at [633, 326] on button "button" at bounding box center [638, 325] width 28 height 9
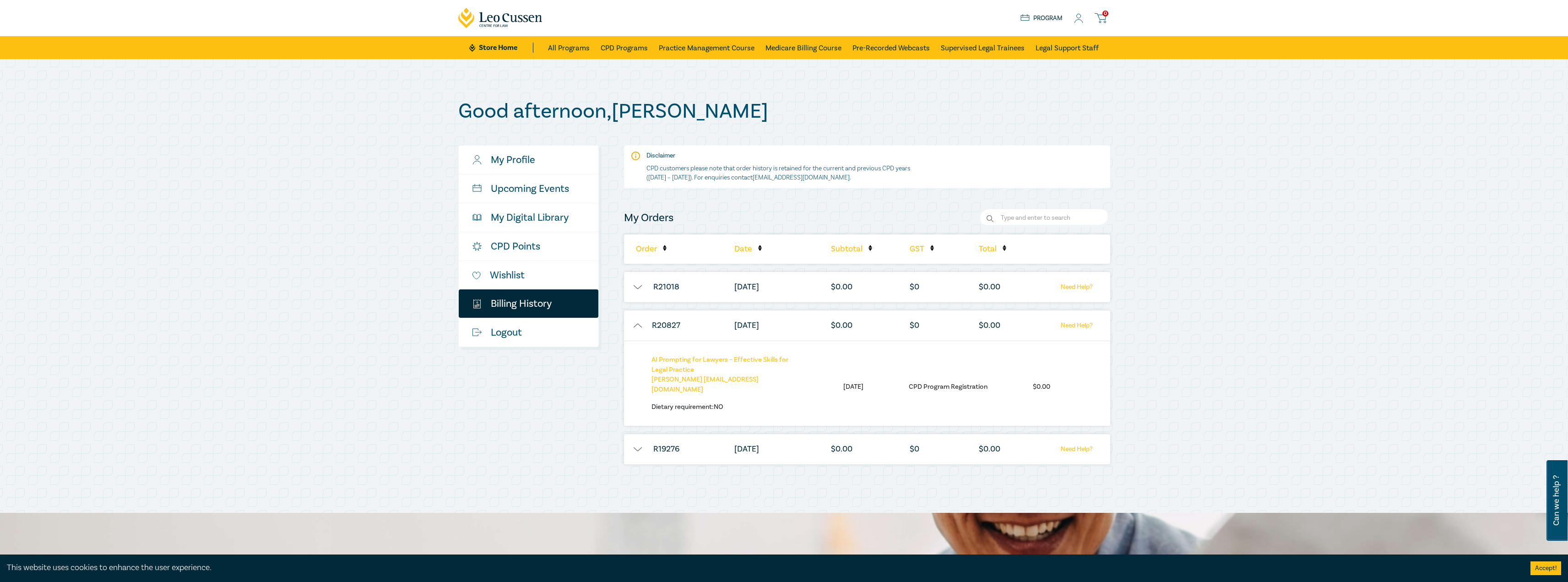
click at [792, 331] on li "04/08/25" at bounding box center [768, 325] width 76 height 30
click at [642, 286] on button "button" at bounding box center [638, 287] width 28 height 9
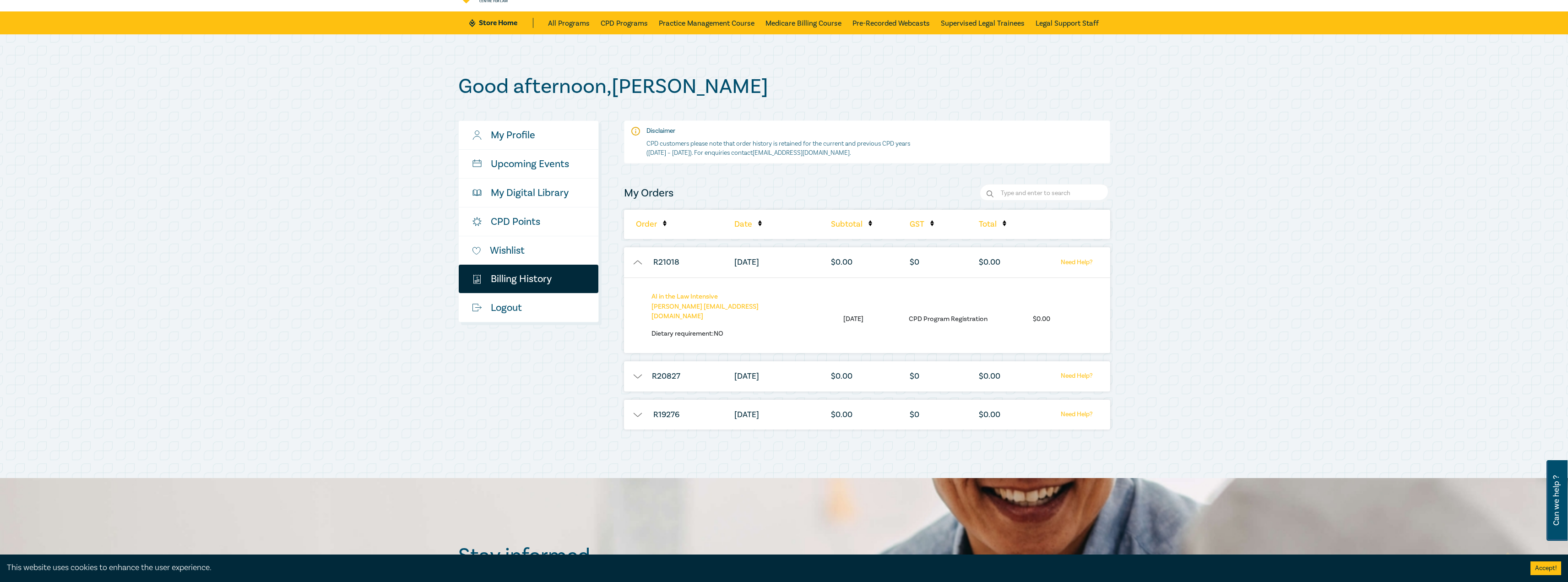
scroll to position [46, 0]
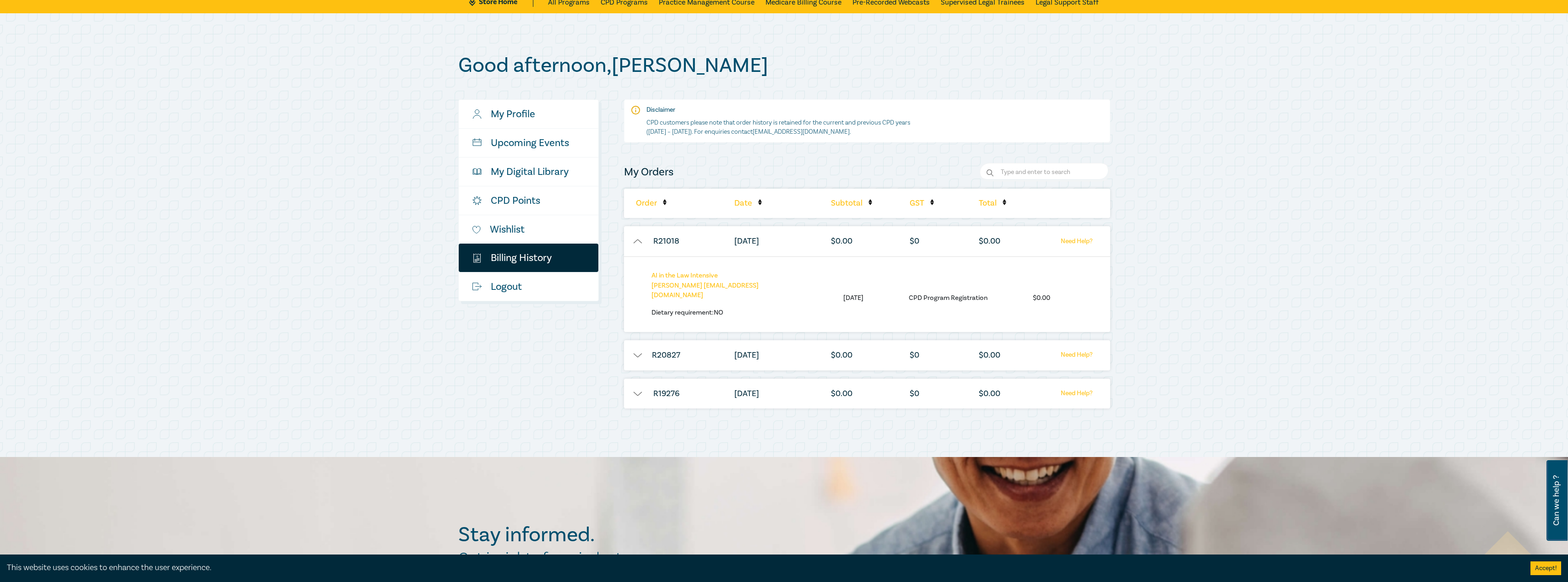
click at [864, 347] on li "$ 0.00" at bounding box center [855, 355] width 57 height 30
click at [633, 351] on button "button" at bounding box center [638, 355] width 28 height 9
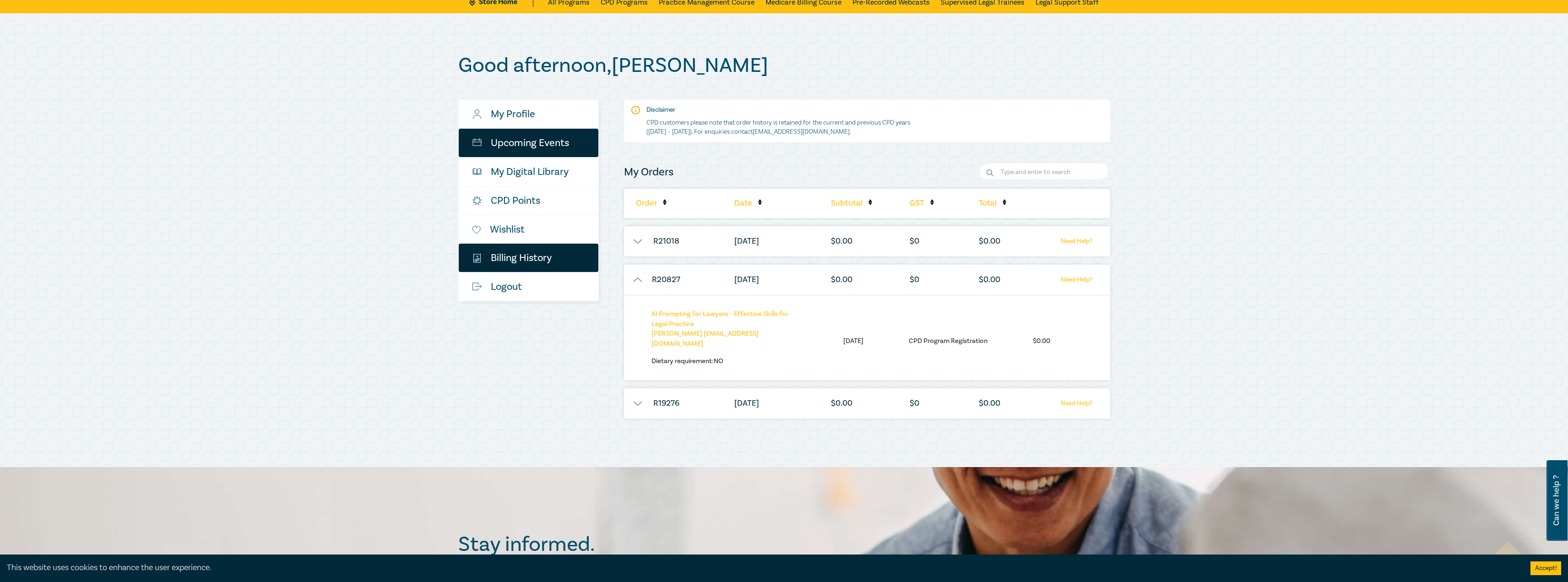
click at [539, 147] on link "Upcoming Events" at bounding box center [528, 142] width 139 height 28
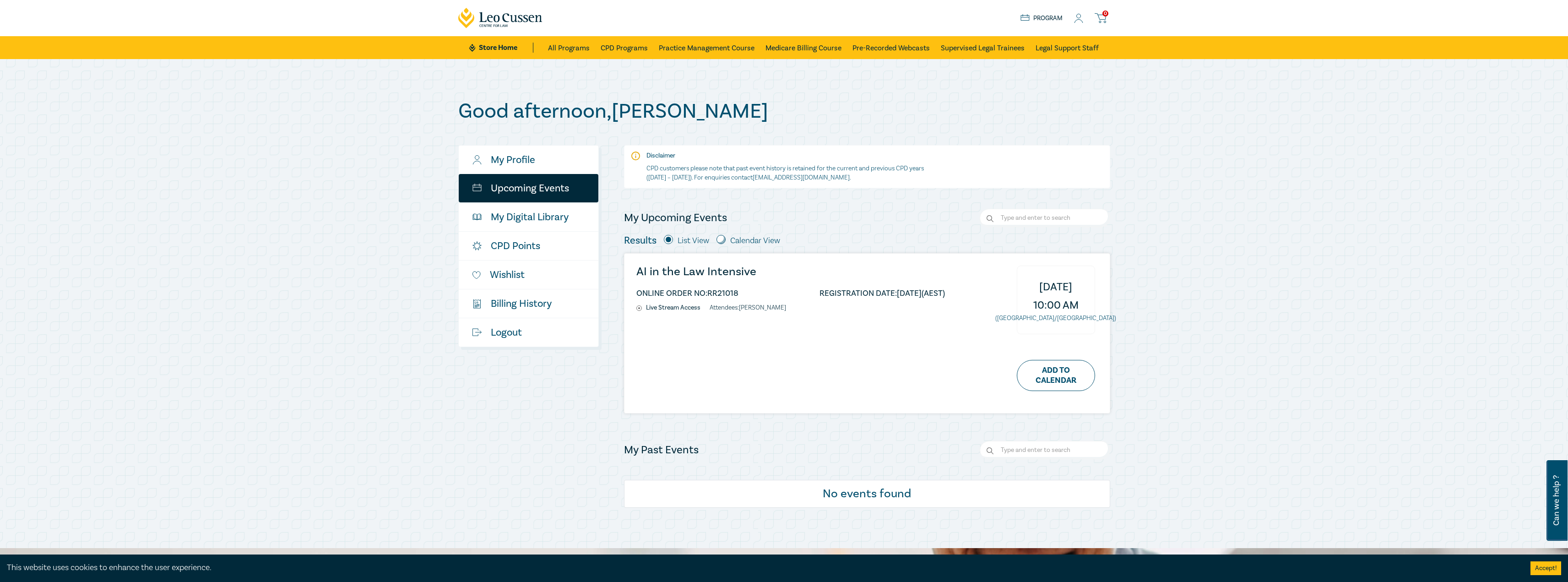
click at [723, 243] on input "radio" at bounding box center [721, 239] width 9 height 9
radio input "true"
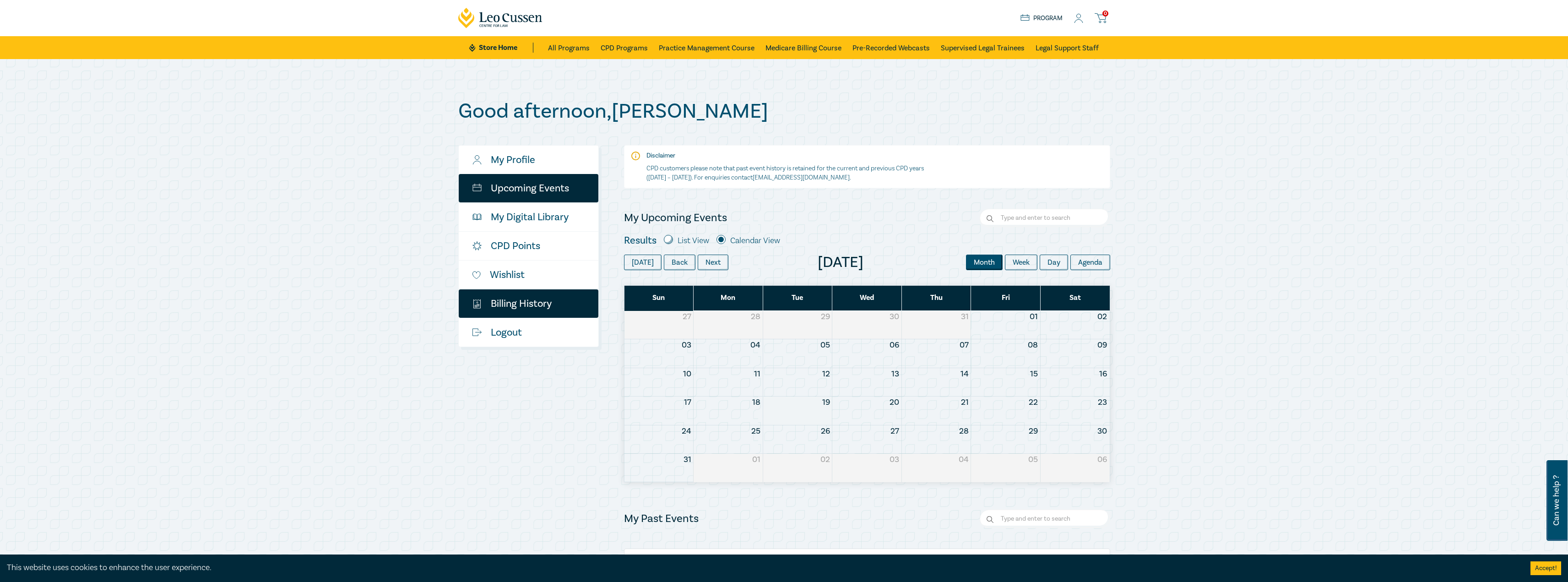
click at [479, 300] on icon "$" at bounding box center [477, 304] width 9 height 10
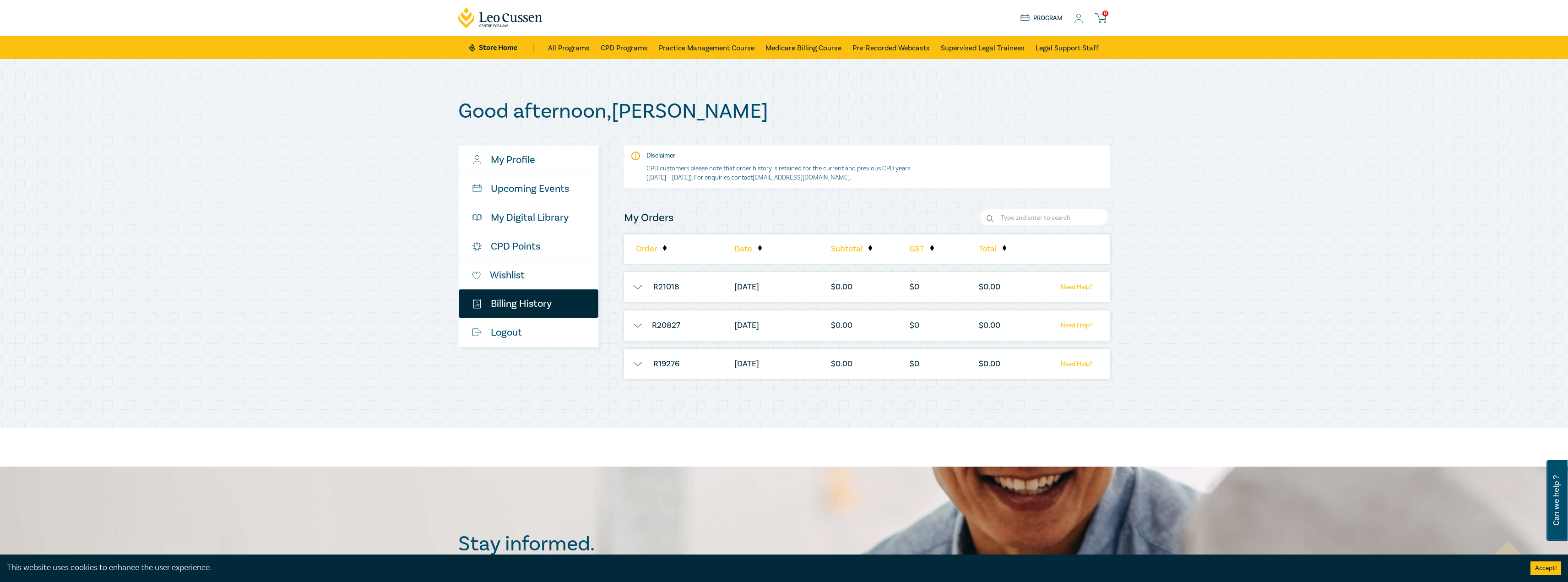
click at [639, 326] on button "button" at bounding box center [638, 325] width 28 height 9
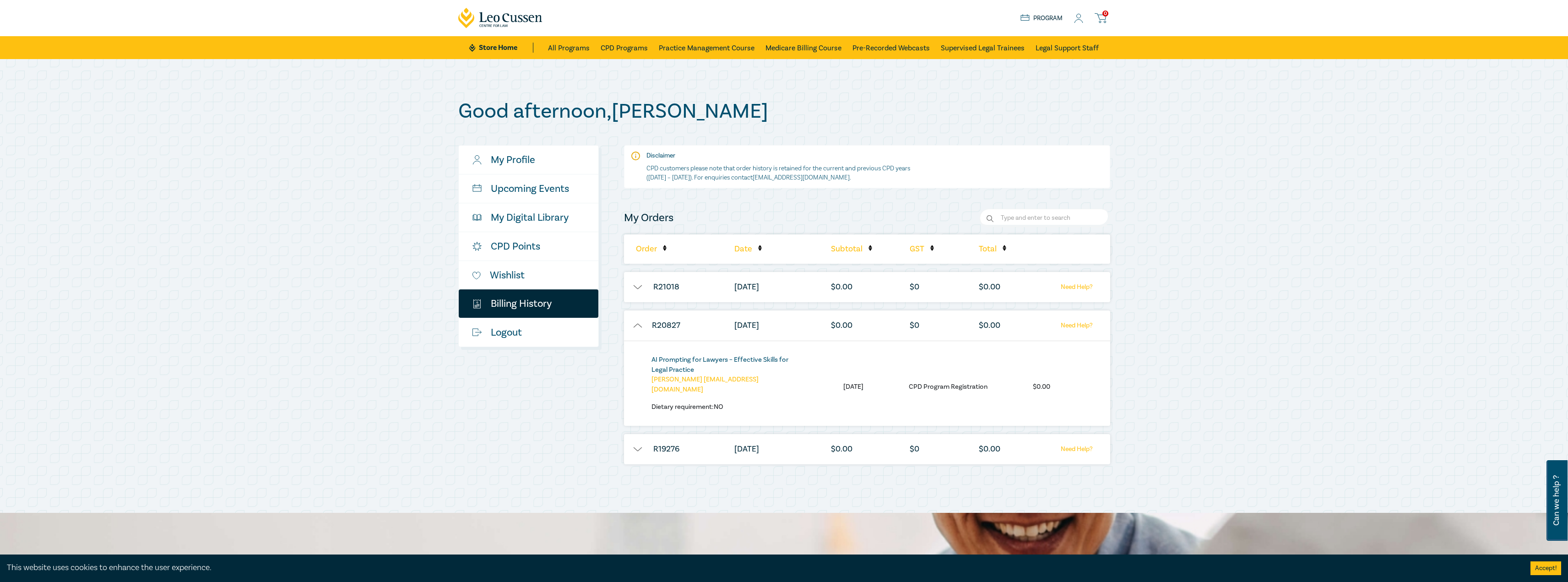
click at [690, 358] on link "AI Prompting for Lawyers – Effective Skills for Legal Practice" at bounding box center [720, 364] width 137 height 19
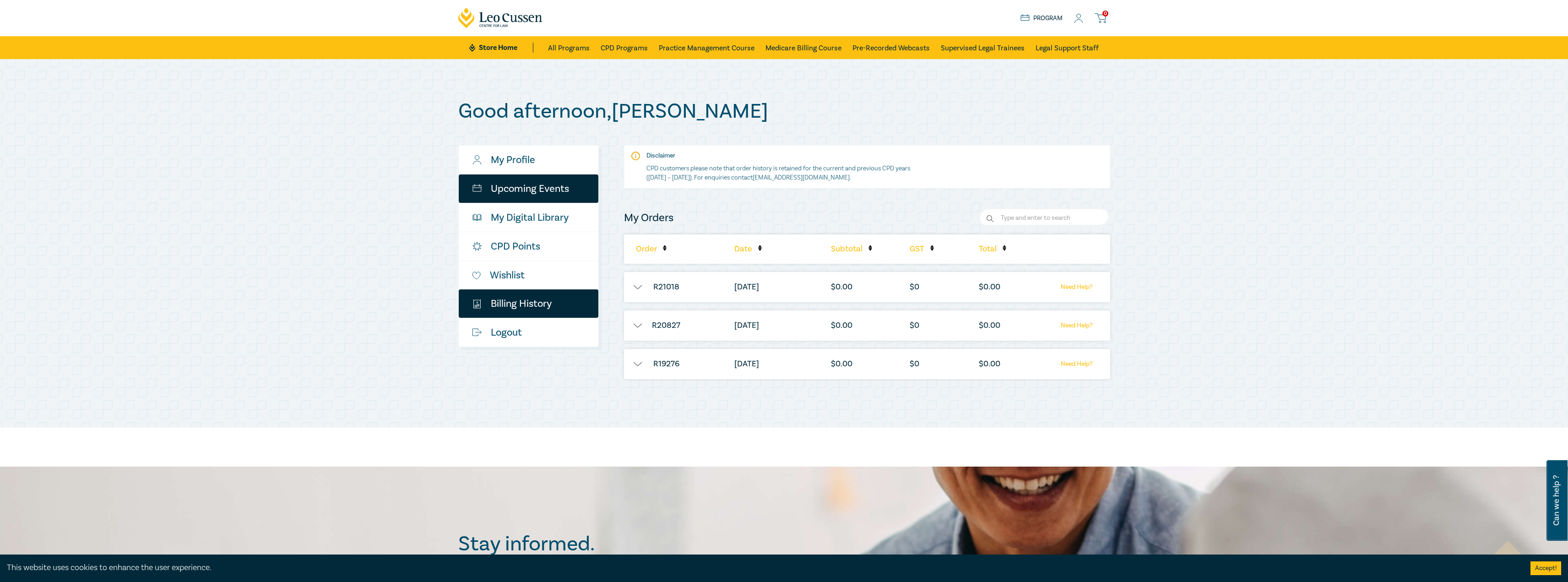
click at [528, 192] on link "Upcoming Events" at bounding box center [528, 188] width 139 height 28
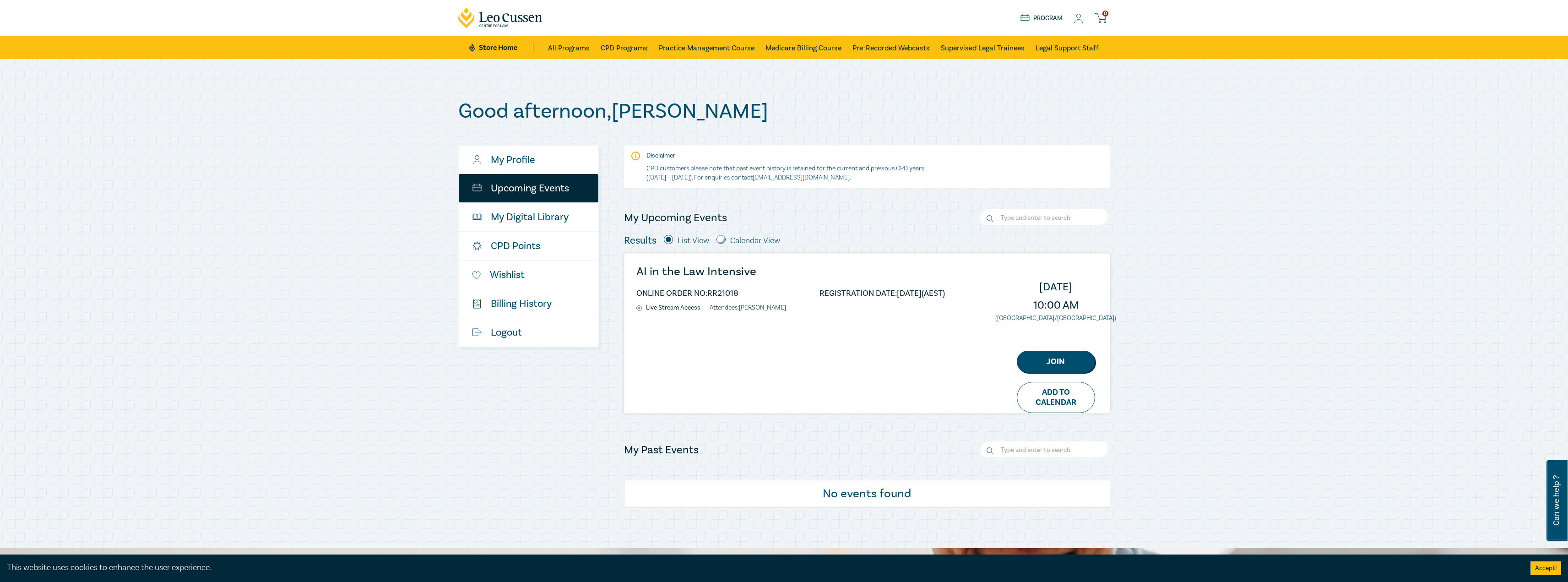
click at [720, 240] on input "radio" at bounding box center [721, 239] width 9 height 9
radio input "true"
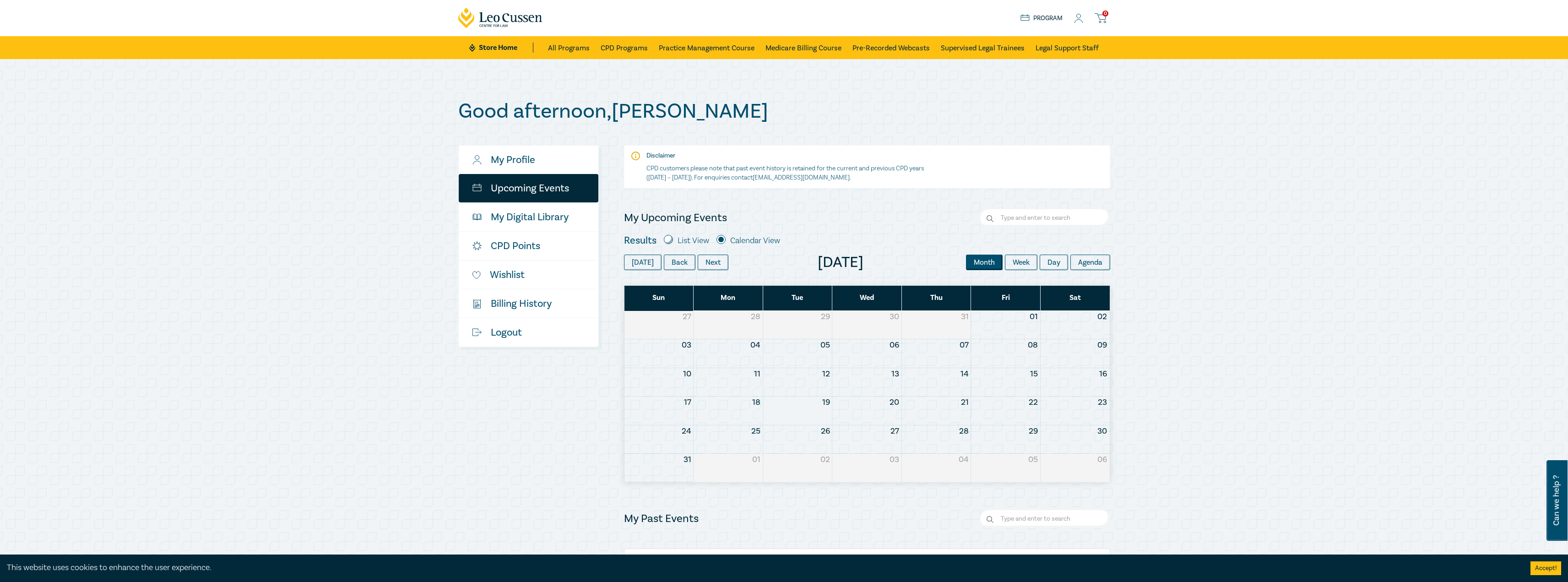
click at [1033, 434] on button "29" at bounding box center [1033, 431] width 9 height 12
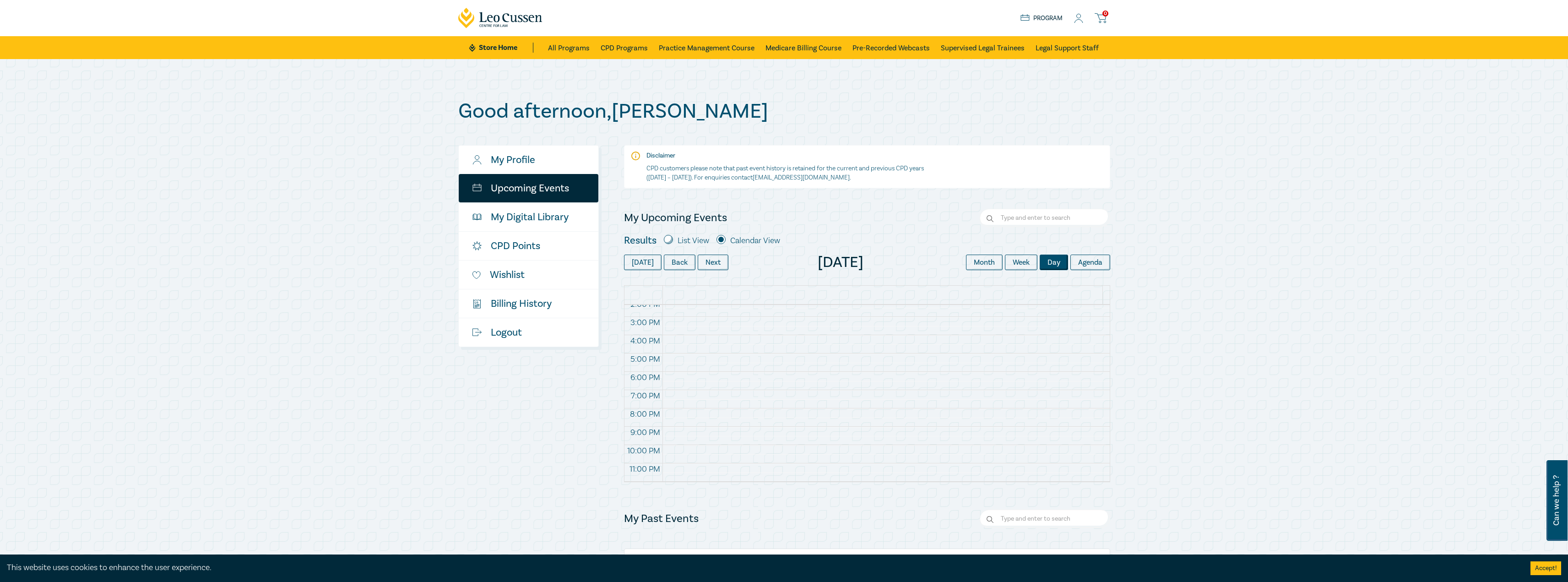
click at [1077, 19] on icon at bounding box center [1078, 18] width 9 height 10
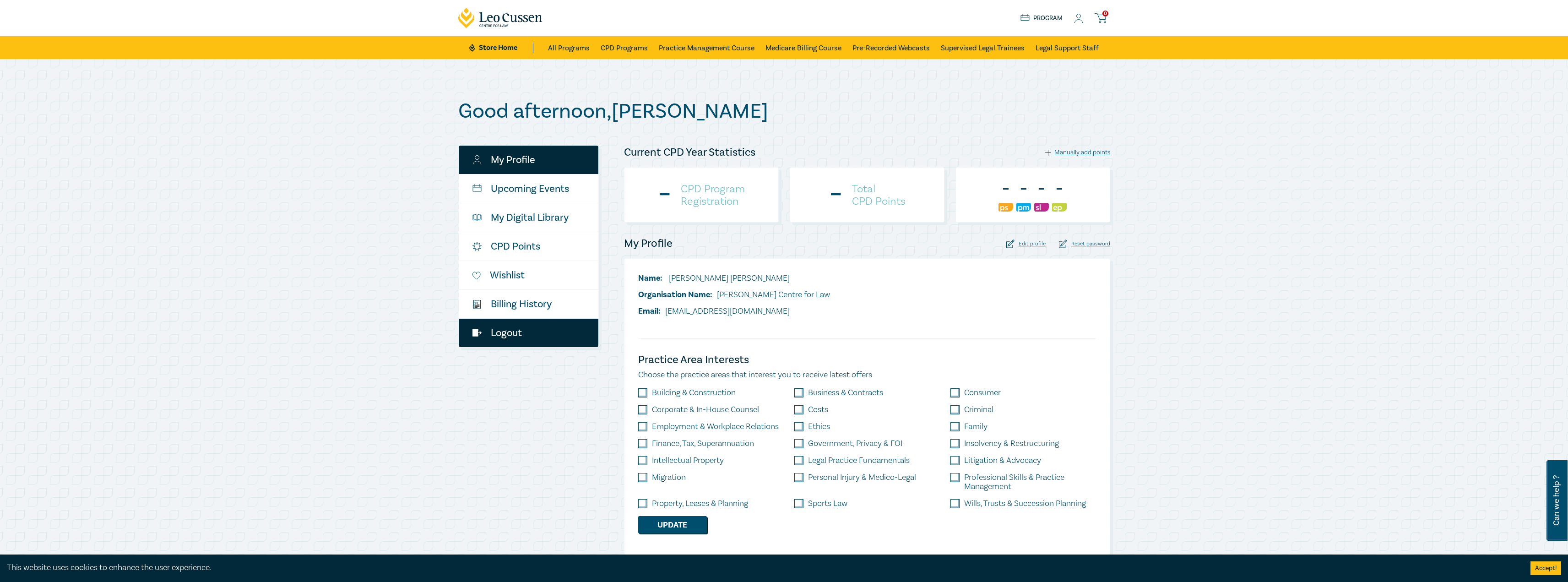
drag, startPoint x: 0, startPoint y: 0, endPoint x: 520, endPoint y: 332, distance: 616.9
click at [520, 332] on link "Logout" at bounding box center [528, 333] width 139 height 28
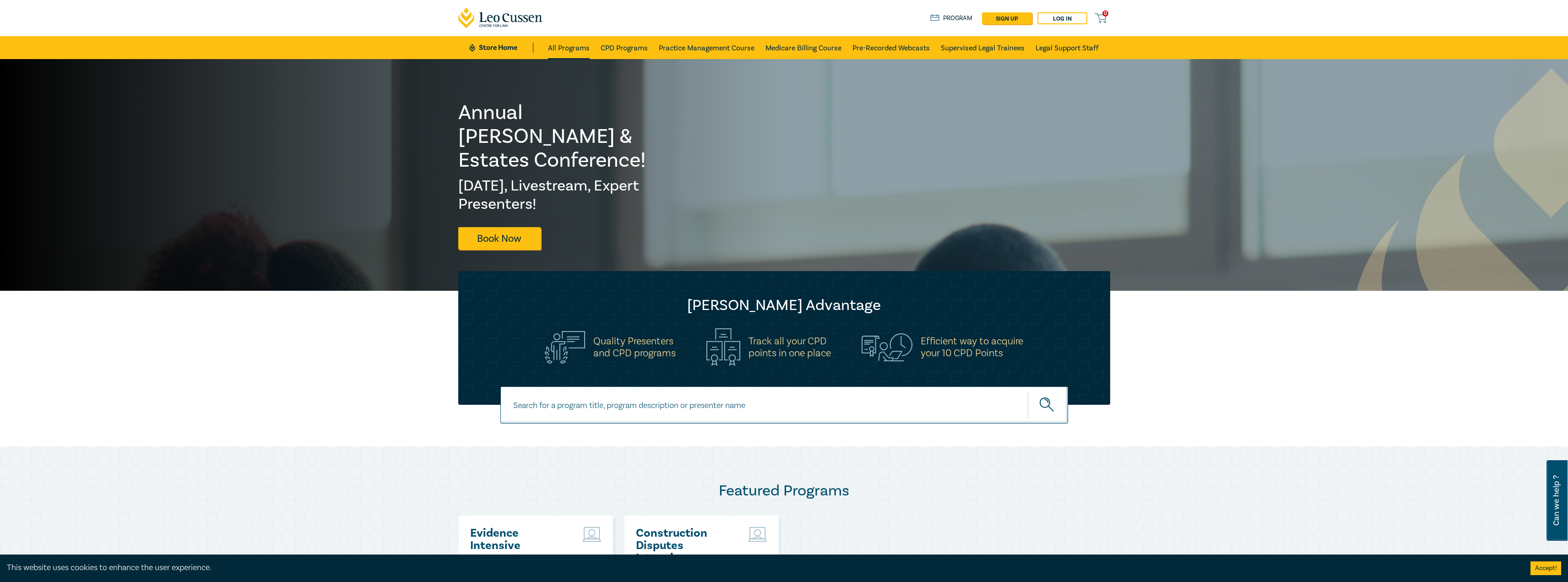
click at [561, 46] on link "All Programs" at bounding box center [569, 47] width 42 height 23
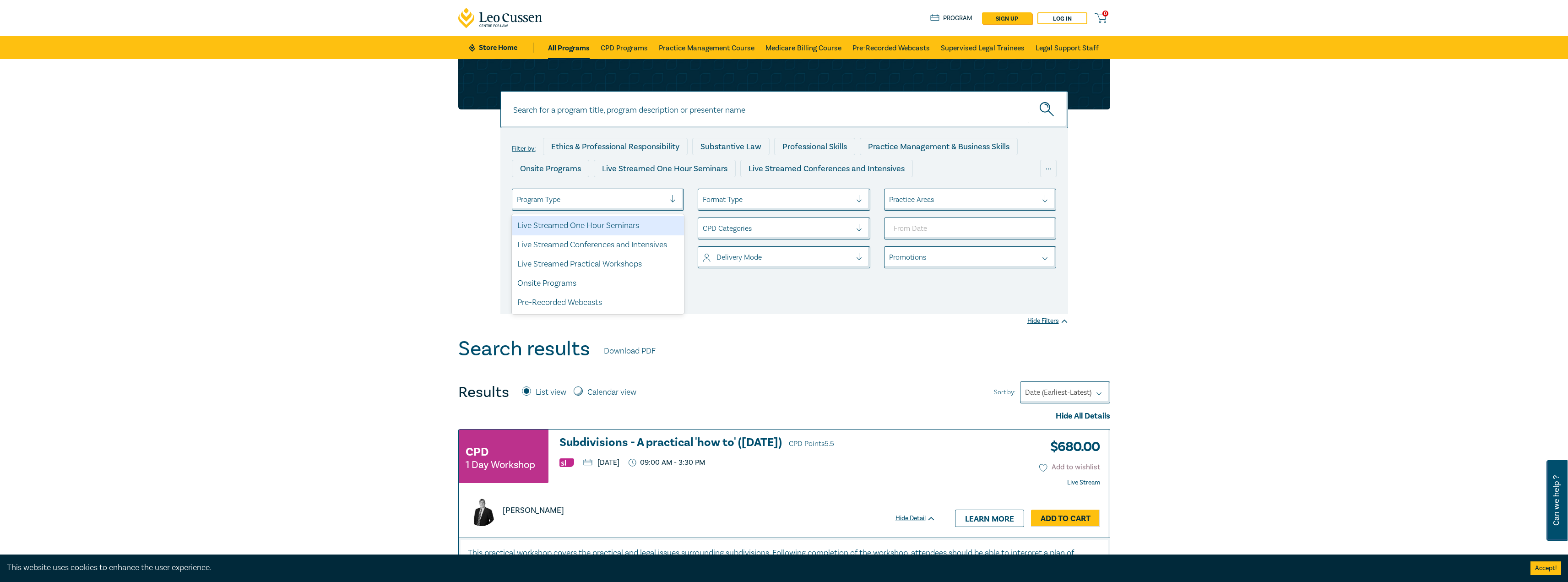
drag, startPoint x: 666, startPoint y: 202, endPoint x: 605, endPoint y: 197, distance: 61.2
click at [666, 202] on div "Program Type" at bounding box center [591, 199] width 158 height 15
click at [597, 243] on div "Live Streamed Conferences and Intensives" at bounding box center [598, 245] width 172 height 19
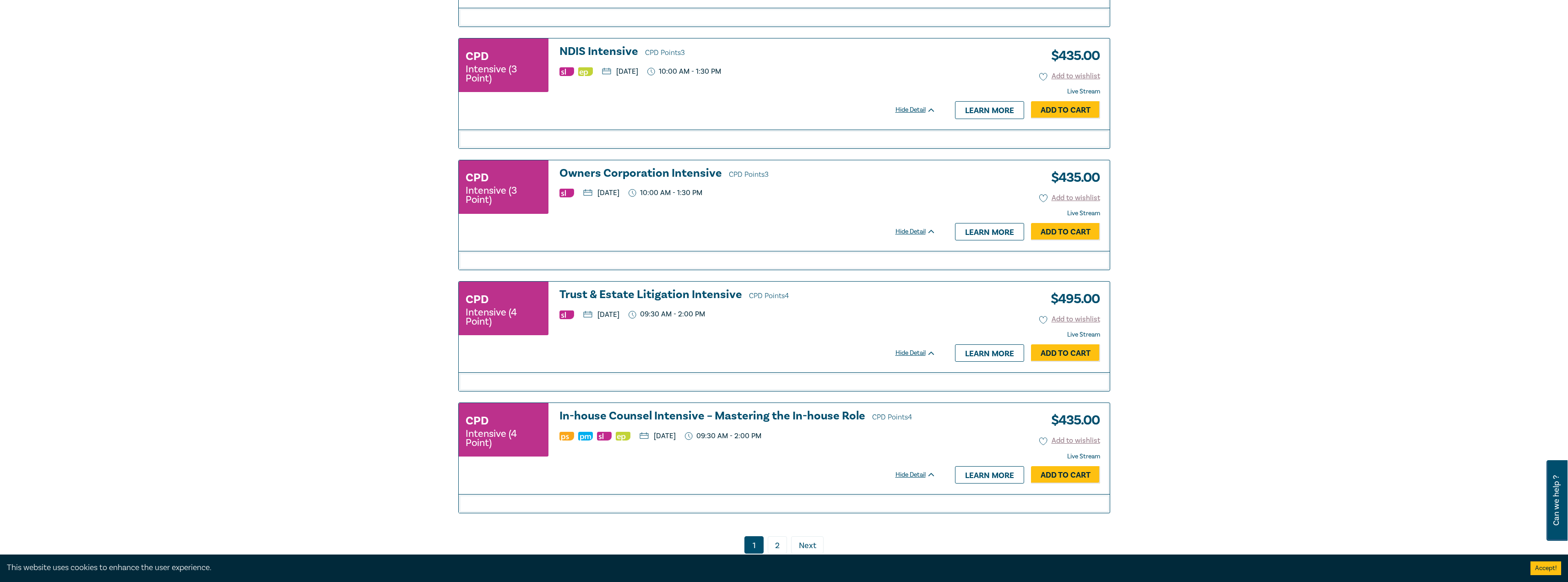
scroll to position [1877, 0]
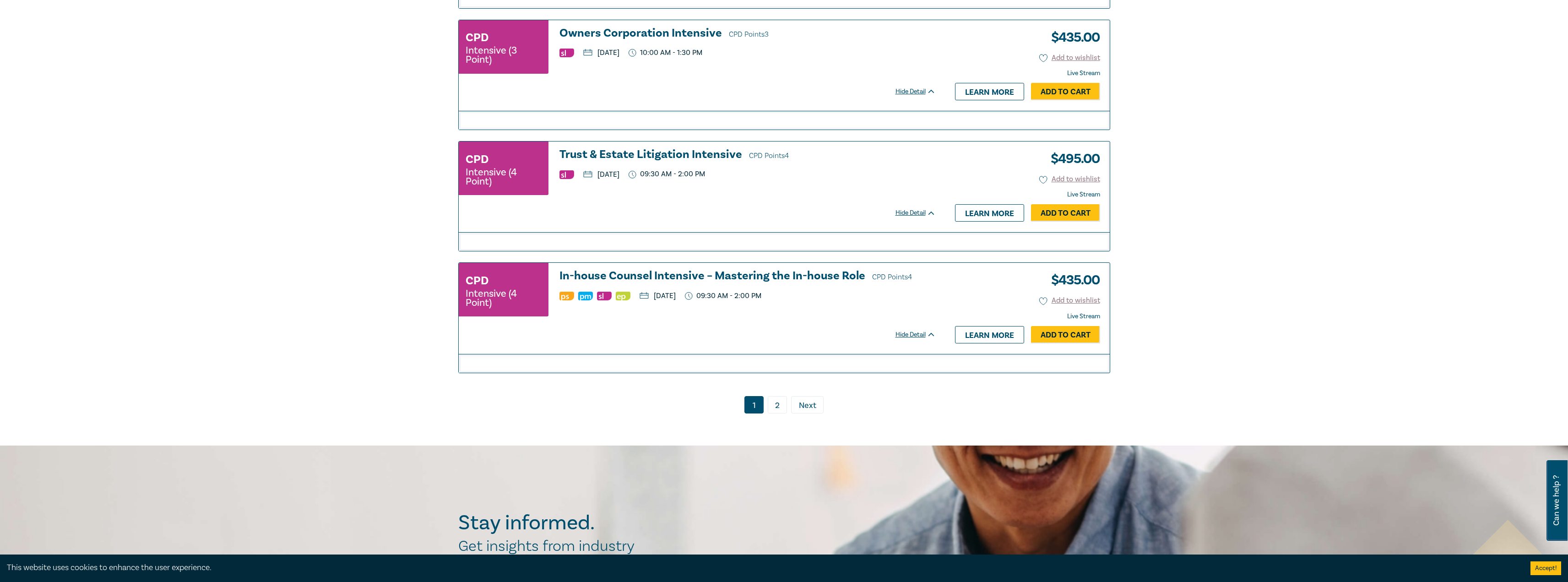
click at [774, 413] on link "2" at bounding box center [777, 405] width 19 height 17
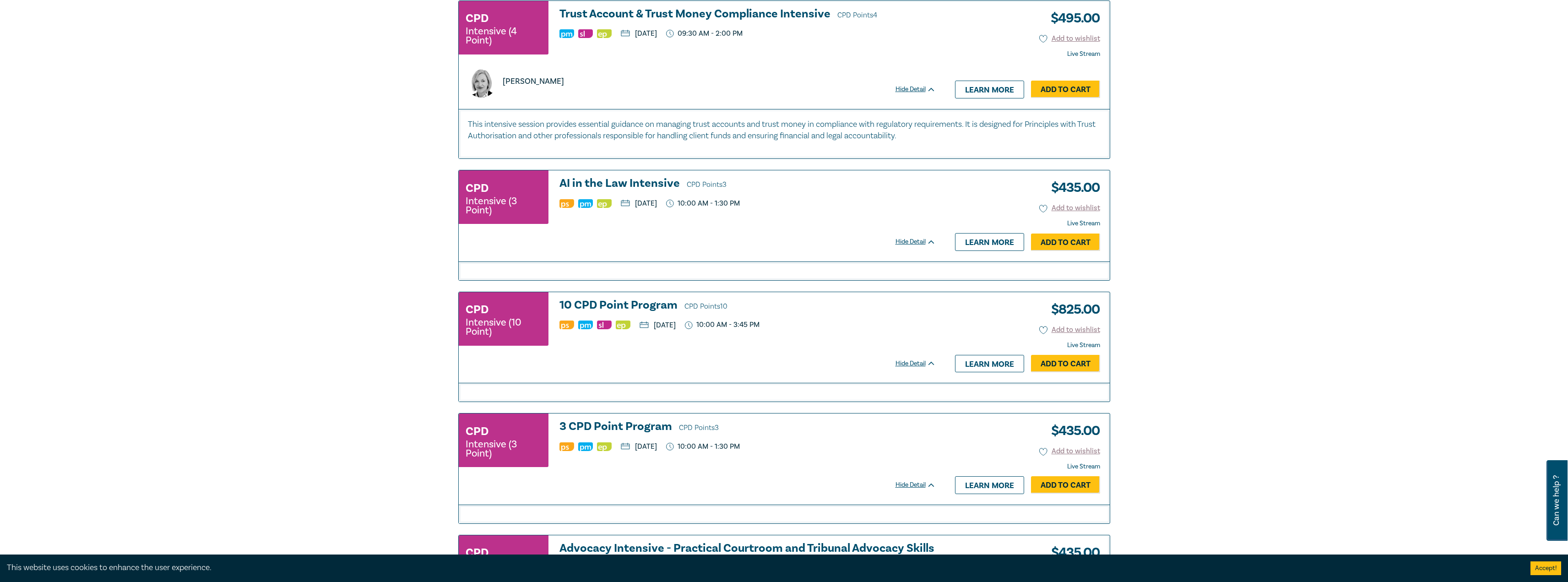
scroll to position [766, 0]
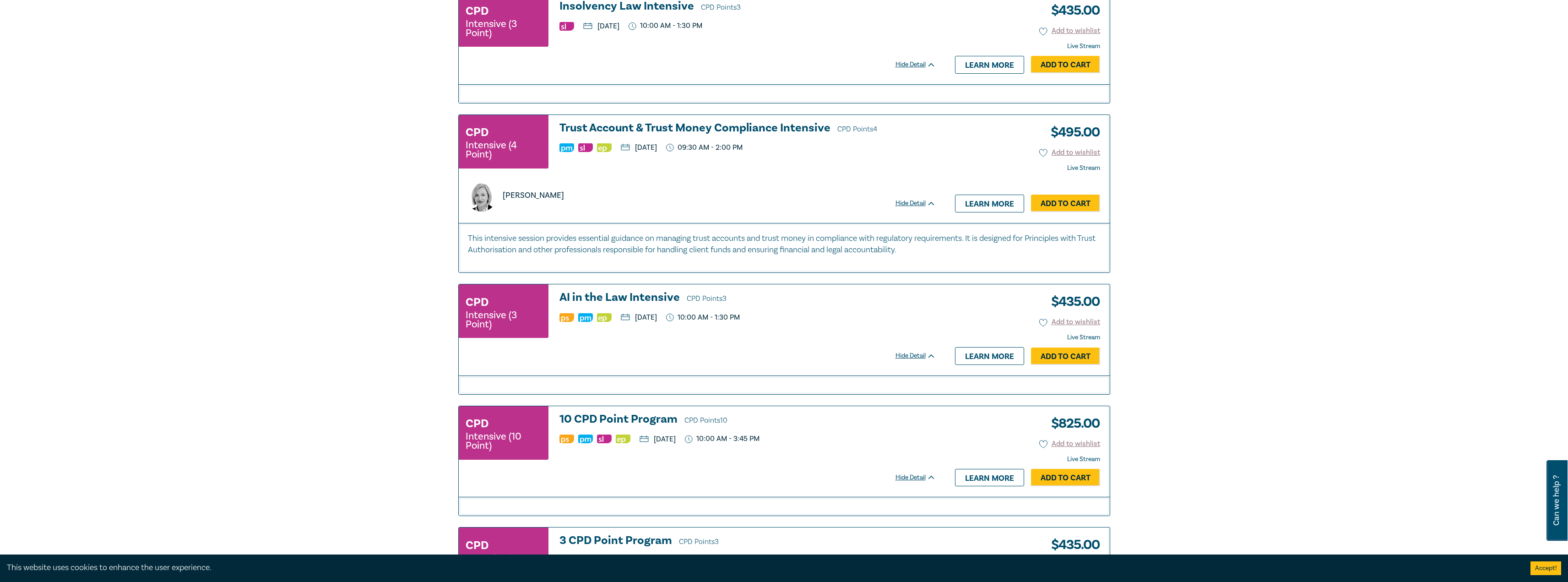
click at [649, 419] on h3 "10 CPD Point Program CPD Points 10" at bounding box center [748, 419] width 377 height 13
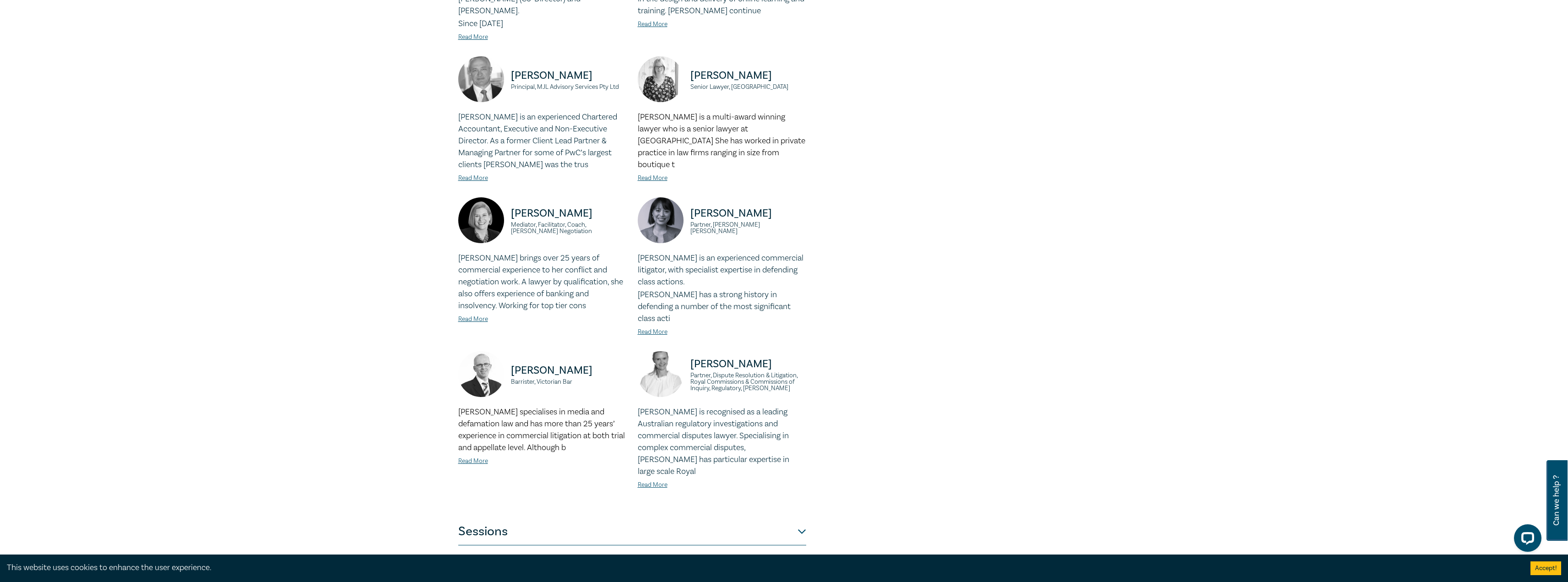
scroll to position [46, 0]
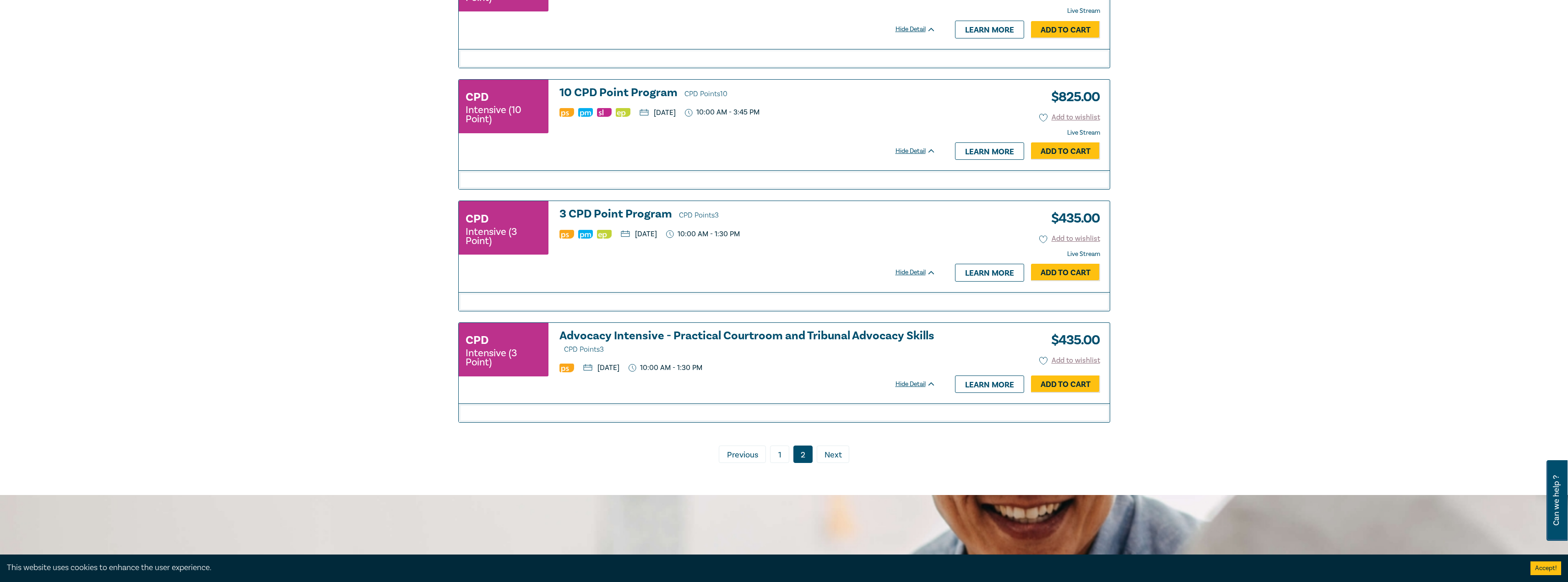
scroll to position [1101, 0]
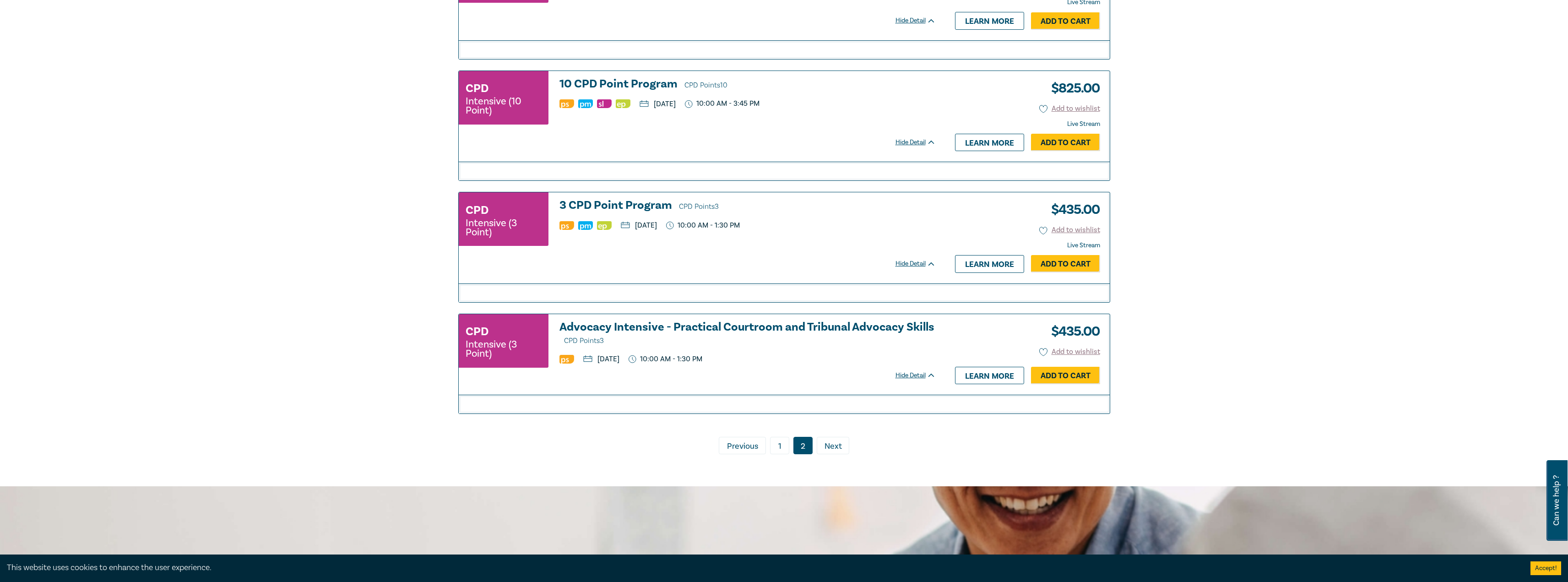
click at [776, 444] on link "1" at bounding box center [779, 445] width 19 height 17
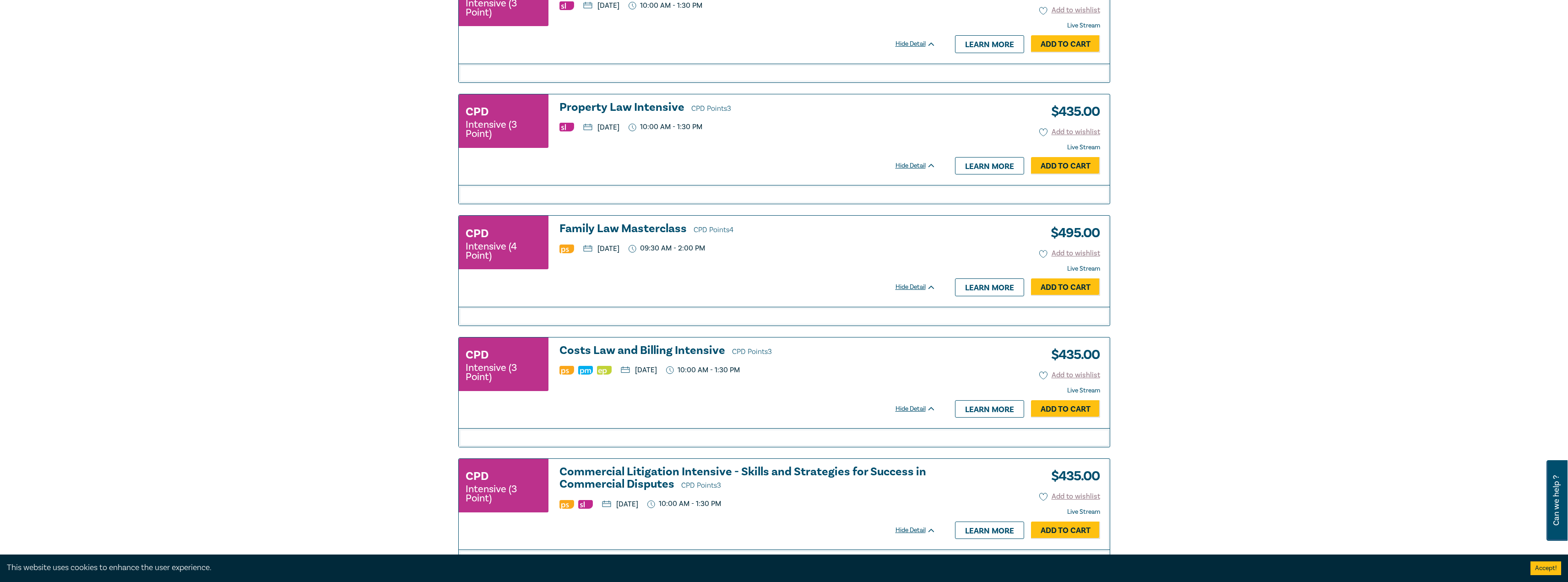
scroll to position [689, 0]
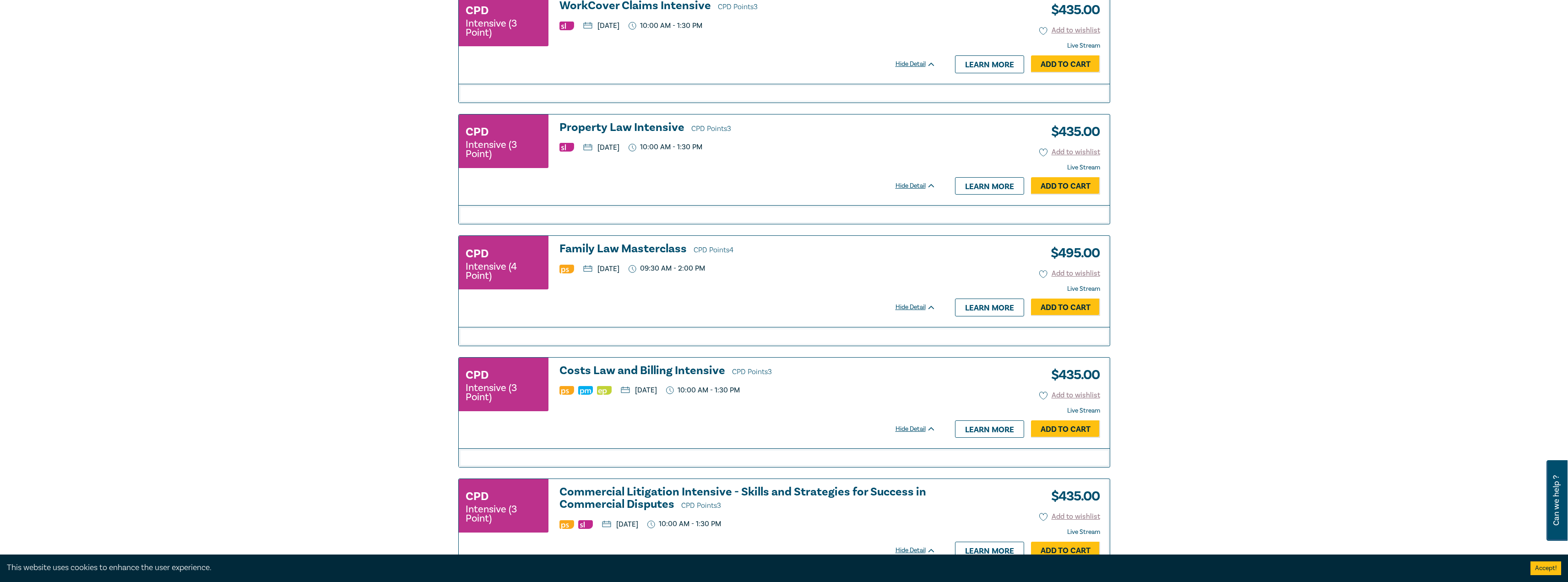
click at [660, 372] on h3 "Costs Law and Billing Intensive CPD Points 3" at bounding box center [748, 371] width 377 height 13
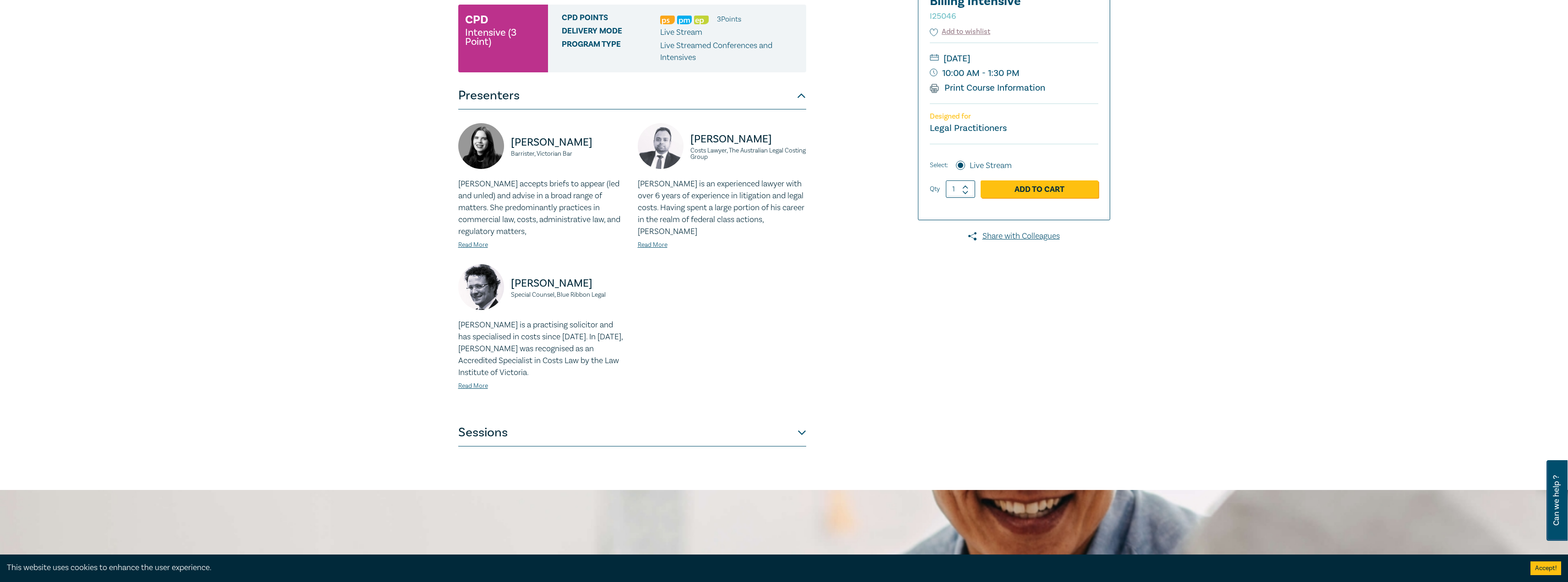
scroll to position [138, 0]
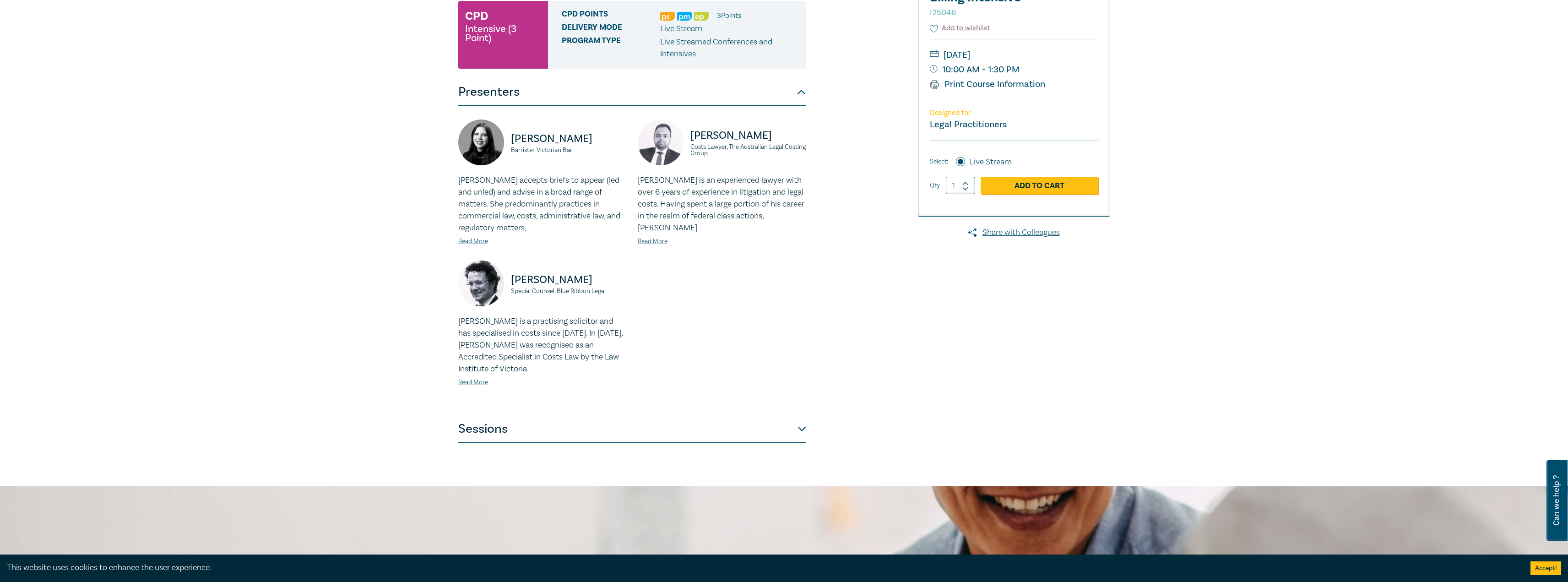
click at [764, 422] on button "Sessions" at bounding box center [632, 429] width 348 height 28
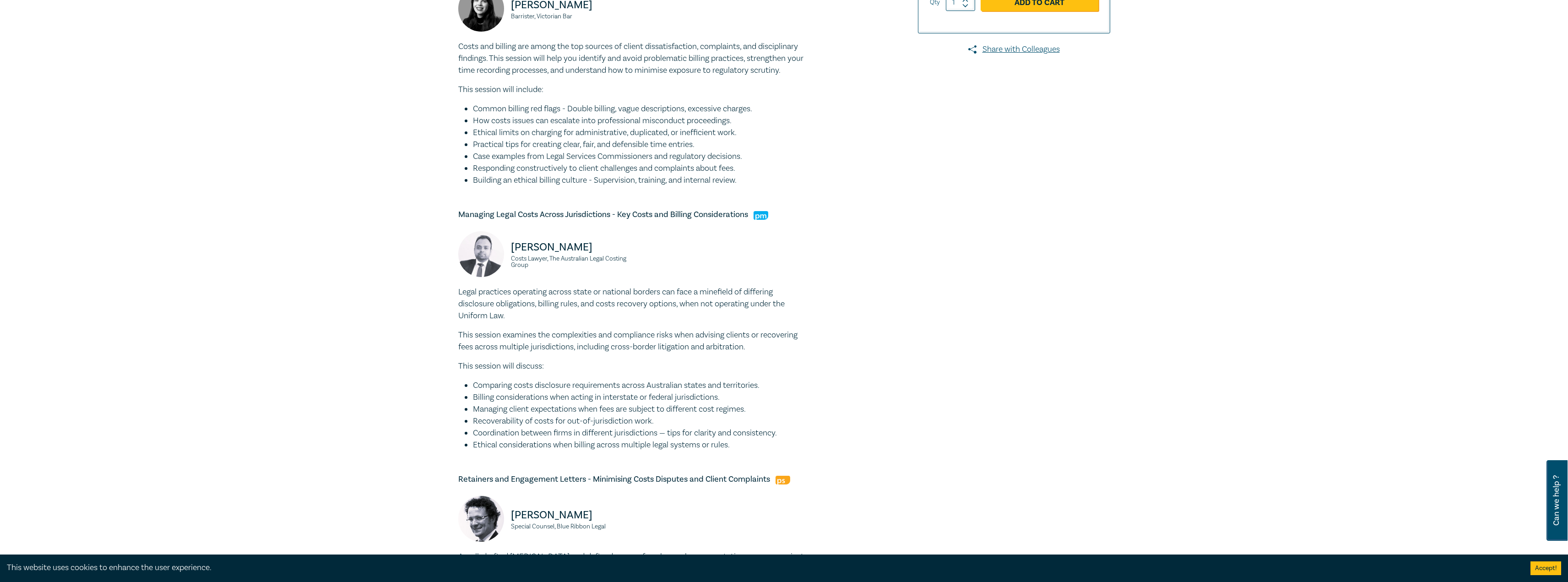
scroll to position [550, 0]
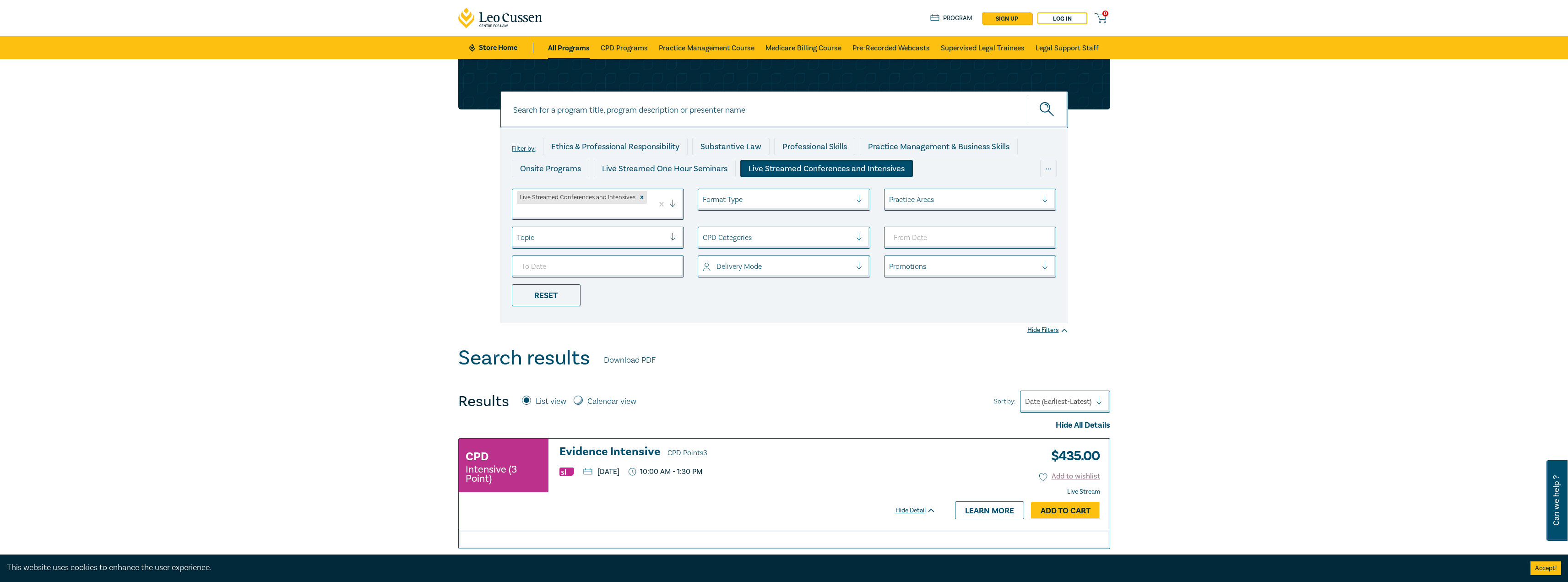
click at [495, 45] on link "Store Home" at bounding box center [501, 48] width 64 height 10
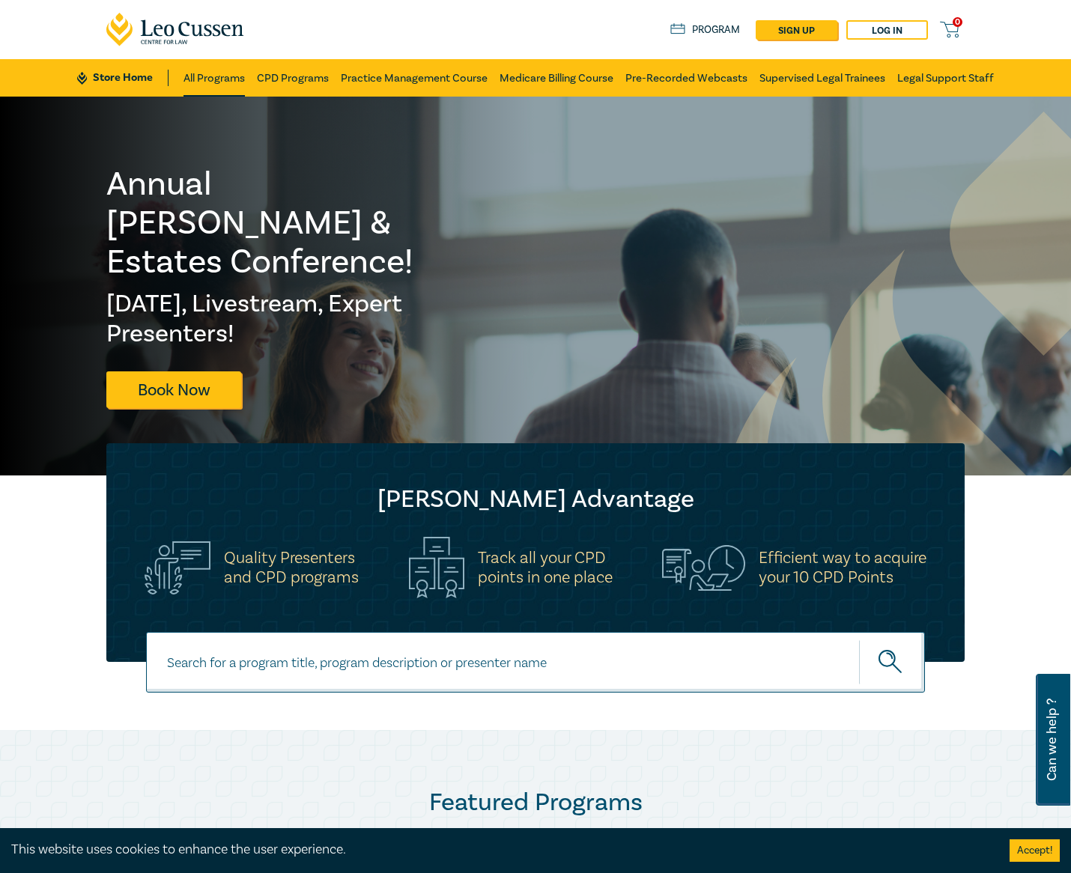
click at [204, 79] on link "All Programs" at bounding box center [213, 77] width 61 height 37
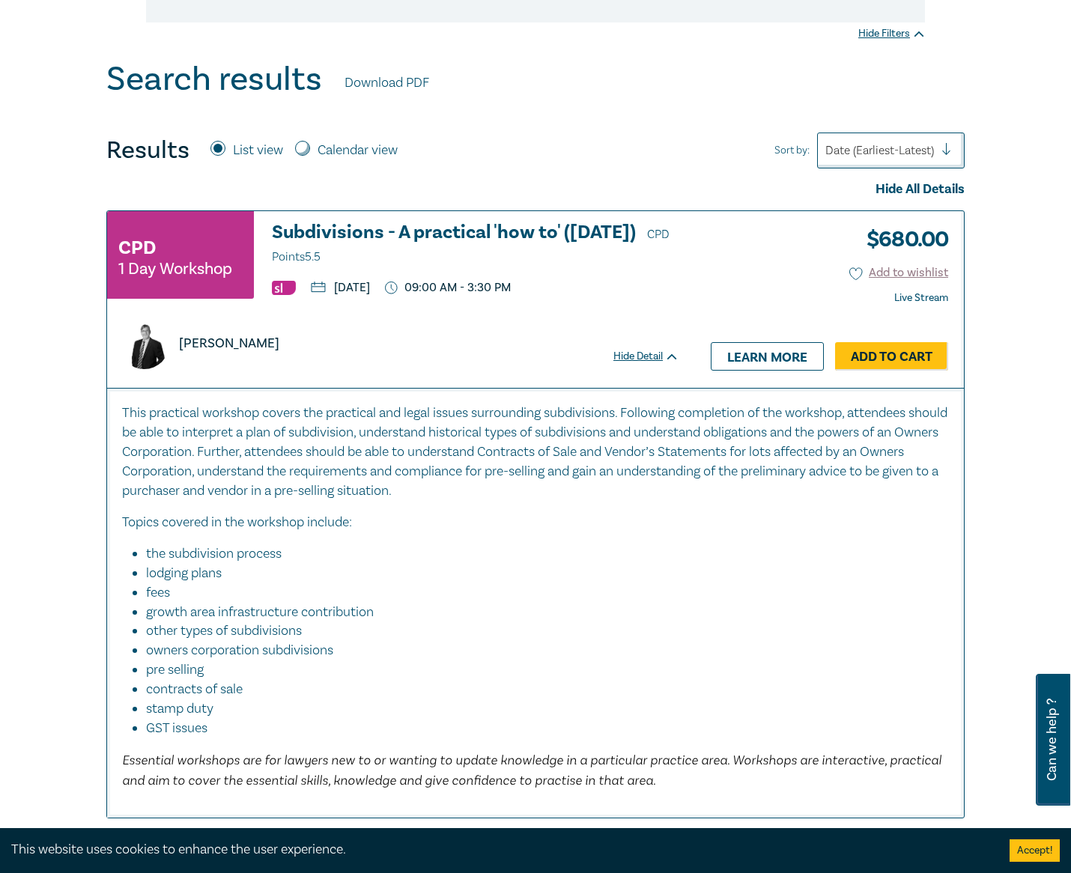
scroll to position [75, 0]
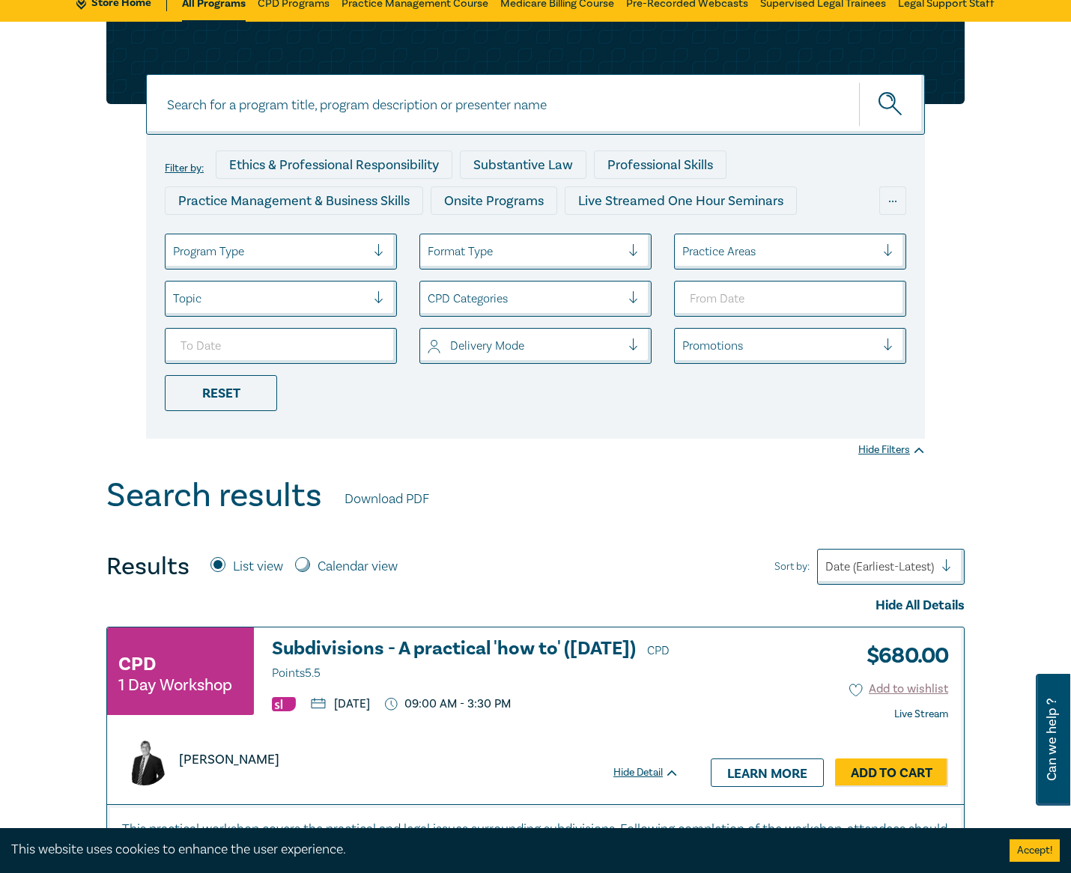
click at [285, 240] on div "Program Type" at bounding box center [269, 251] width 208 height 25
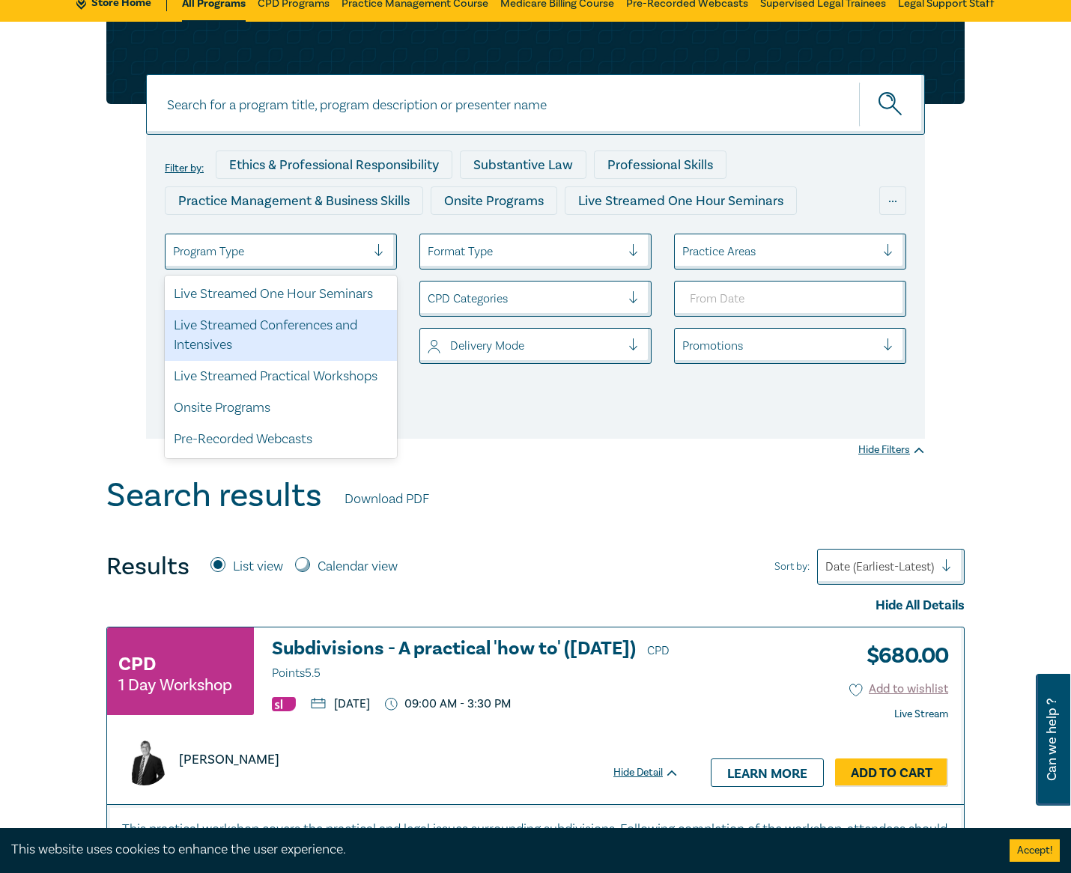
drag, startPoint x: 292, startPoint y: 321, endPoint x: 404, endPoint y: 319, distance: 111.6
click at [293, 321] on div "Live Streamed Conferences and Intensives" at bounding box center [281, 335] width 232 height 51
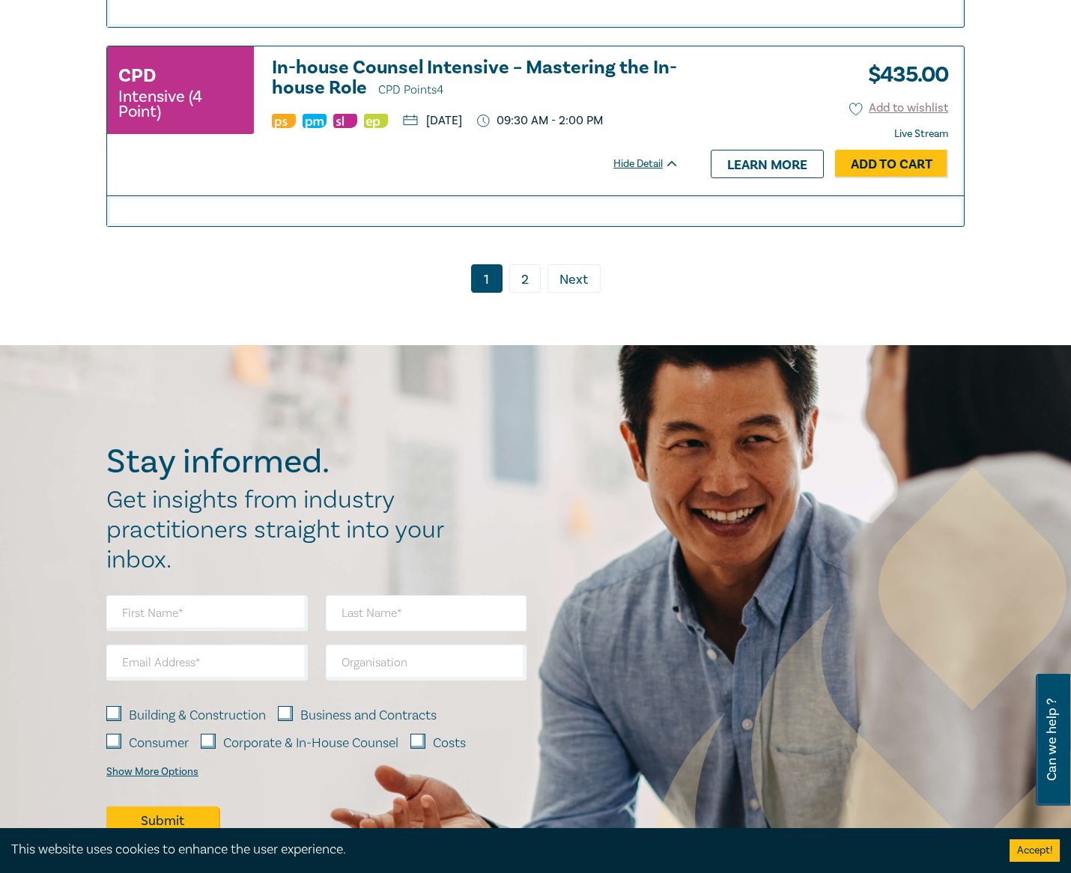
scroll to position [3215, 0]
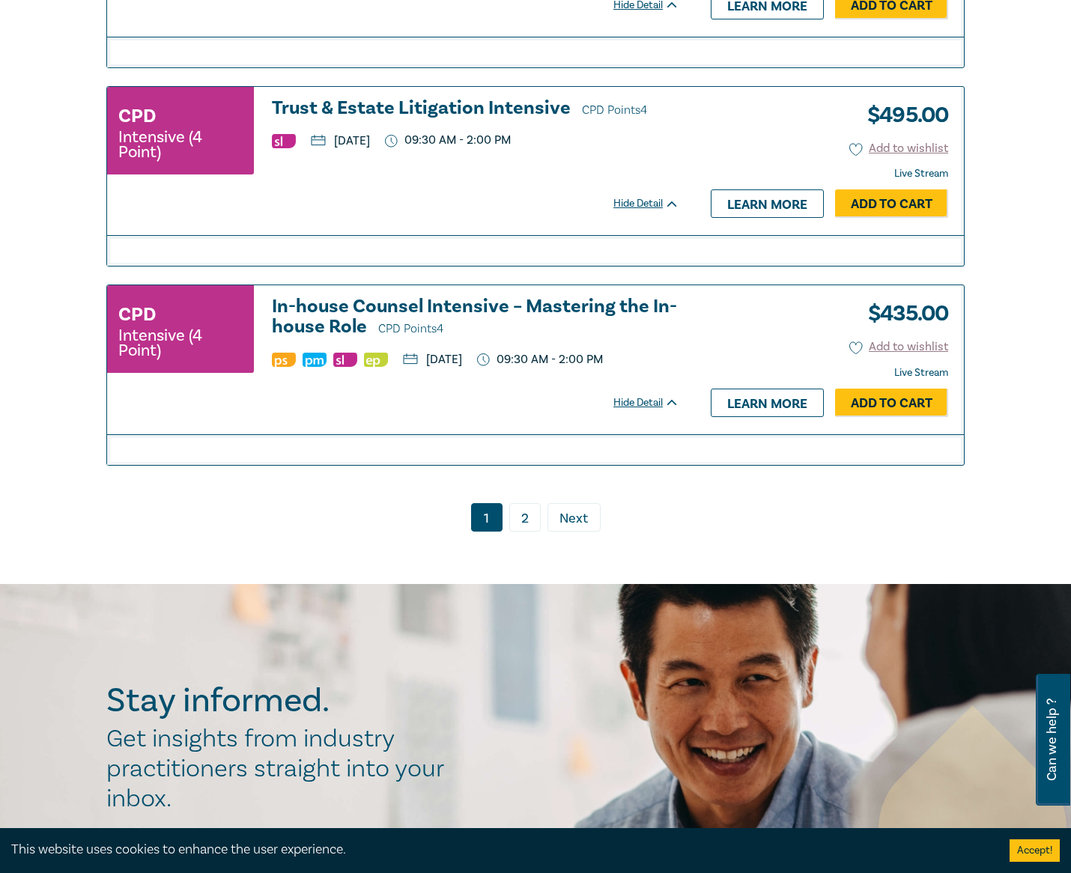
click at [505, 527] on ul "1 2 › Next" at bounding box center [535, 517] width 858 height 28
click at [523, 530] on link "2" at bounding box center [524, 517] width 31 height 28
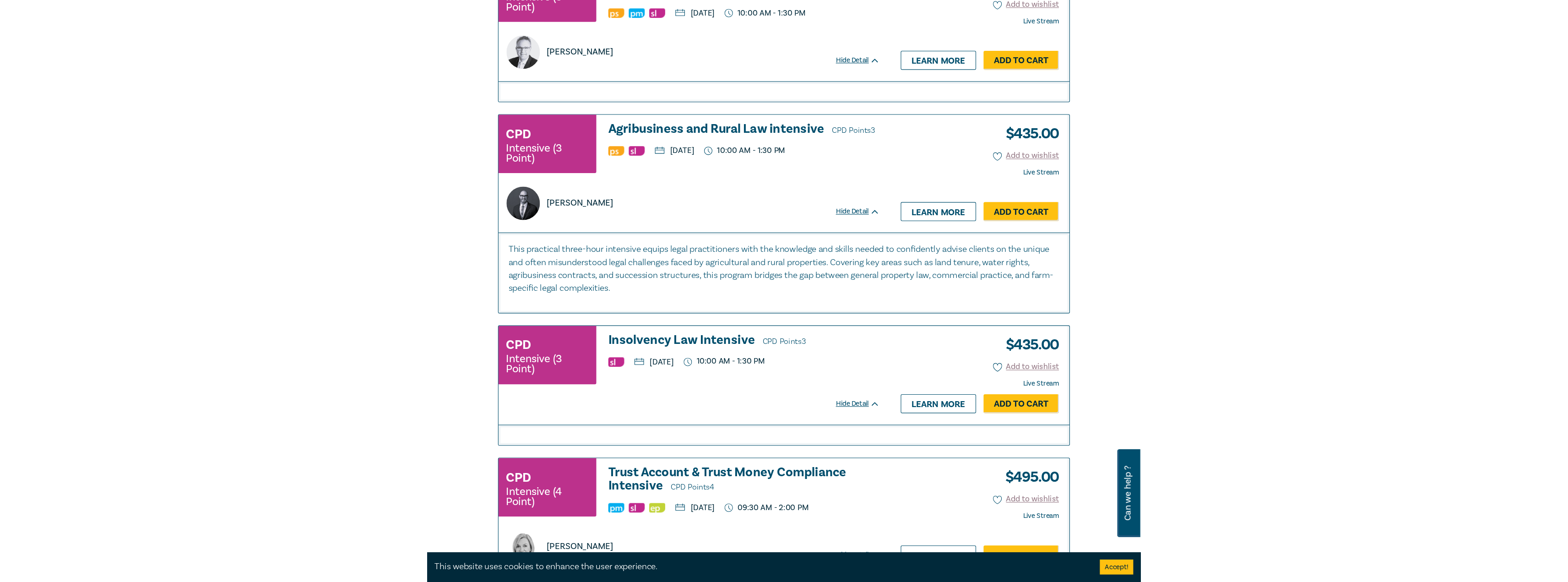
scroll to position [320, 0]
